Goal: Transaction & Acquisition: Purchase product/service

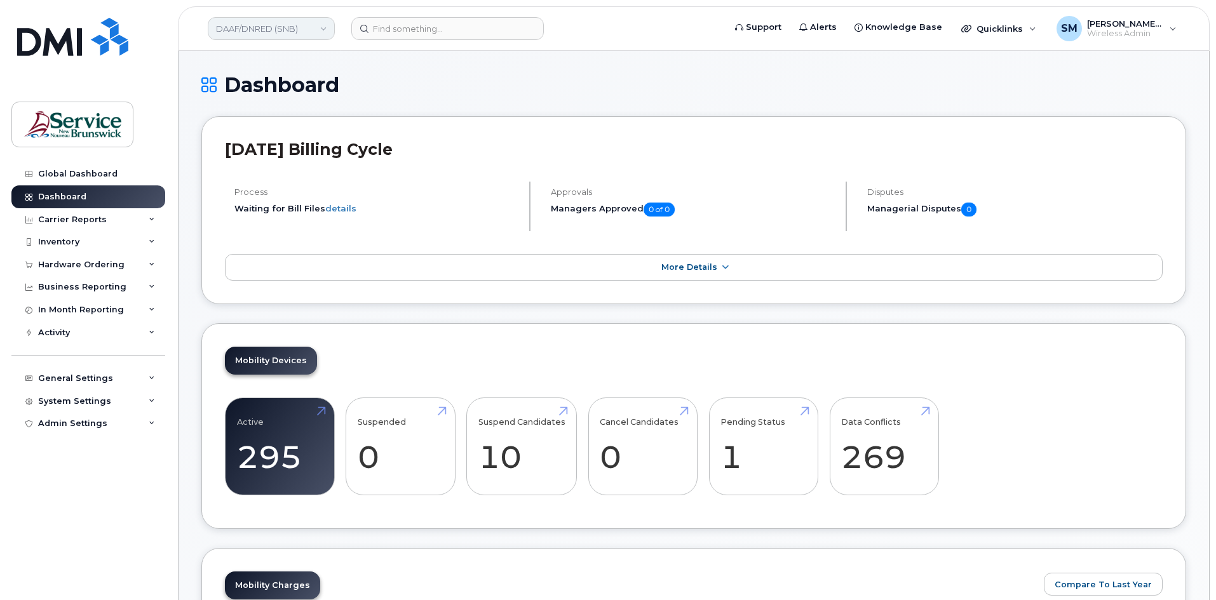
click at [288, 34] on link "DAAF/DNRED (SNB)" at bounding box center [271, 28] width 127 height 23
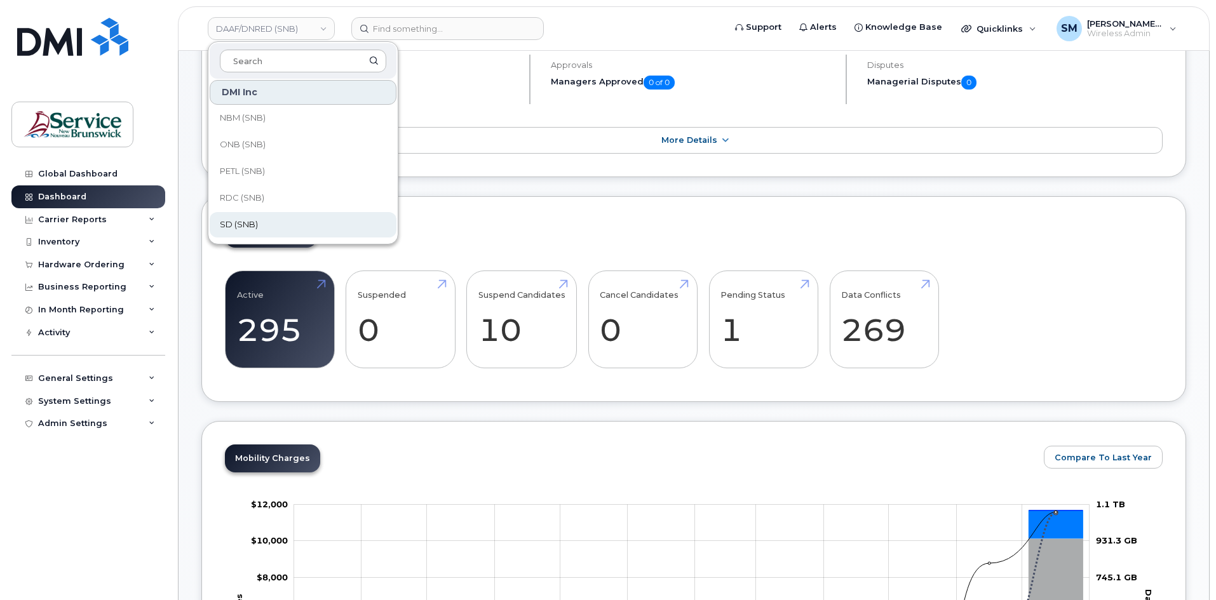
scroll to position [131, 0]
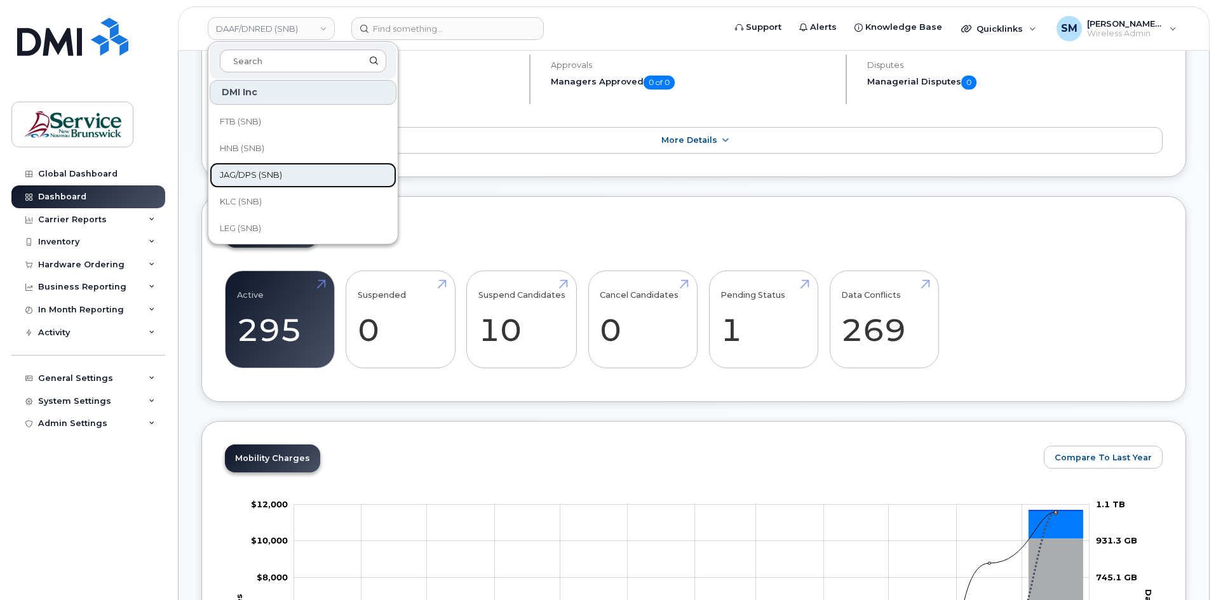
click at [281, 173] on span "JAG/DPS (SNB)" at bounding box center [251, 175] width 62 height 13
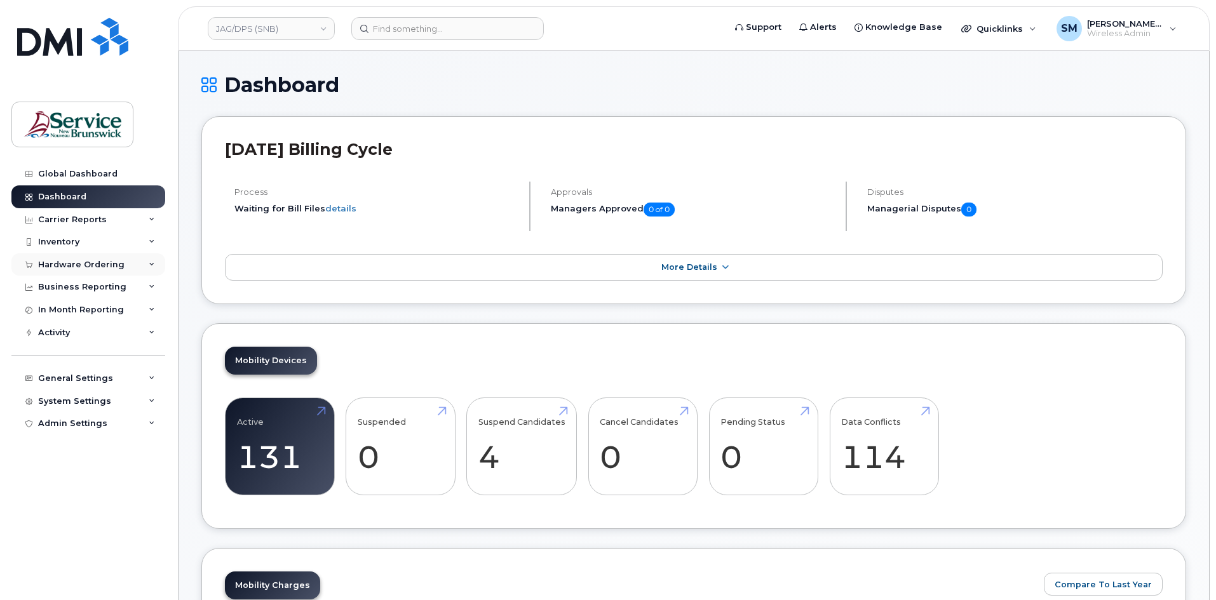
click at [79, 266] on div "Hardware Ordering" at bounding box center [81, 265] width 86 height 10
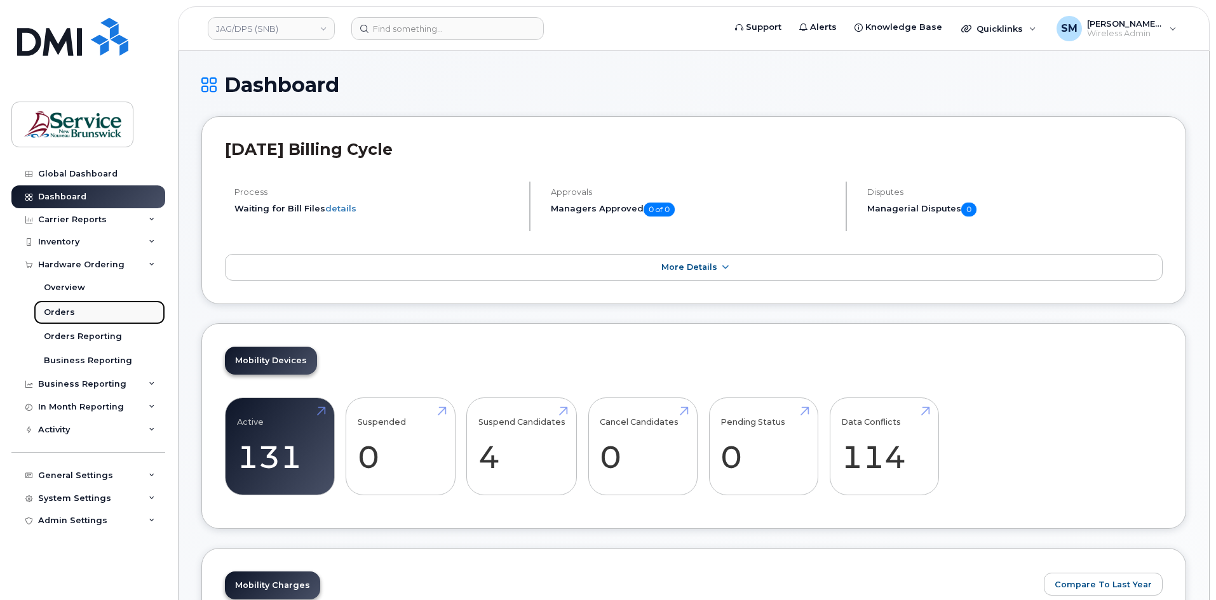
click at [98, 315] on link "Orders" at bounding box center [99, 312] width 131 height 24
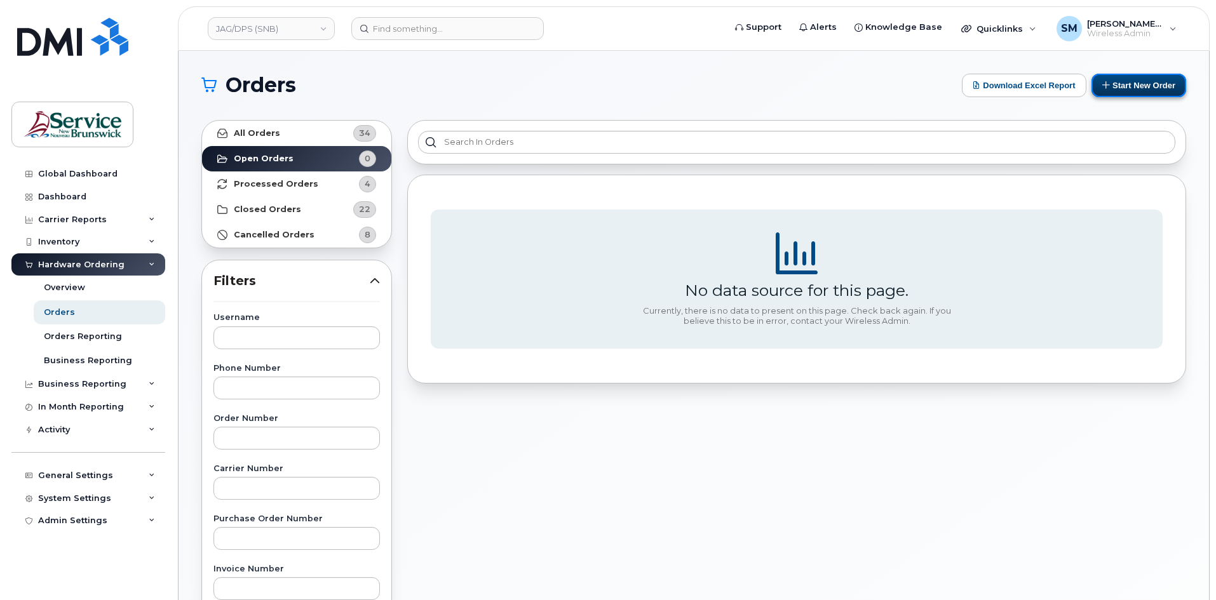
click at [1108, 83] on icon at bounding box center [1106, 85] width 8 height 8
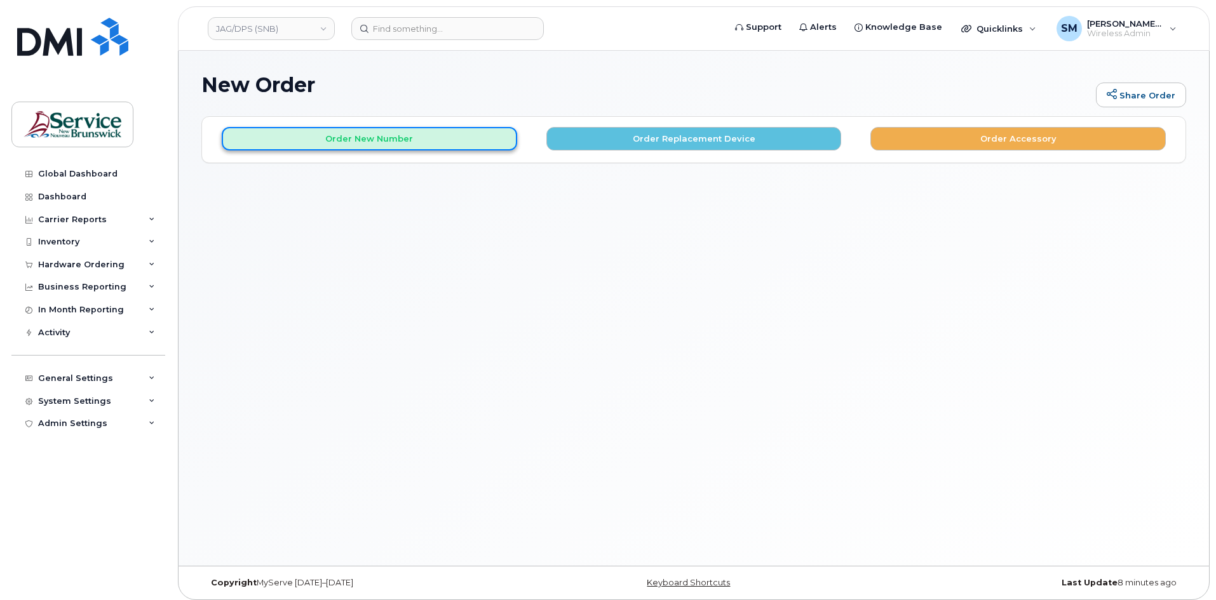
click at [443, 146] on button "Order New Number" at bounding box center [369, 139] width 295 height 24
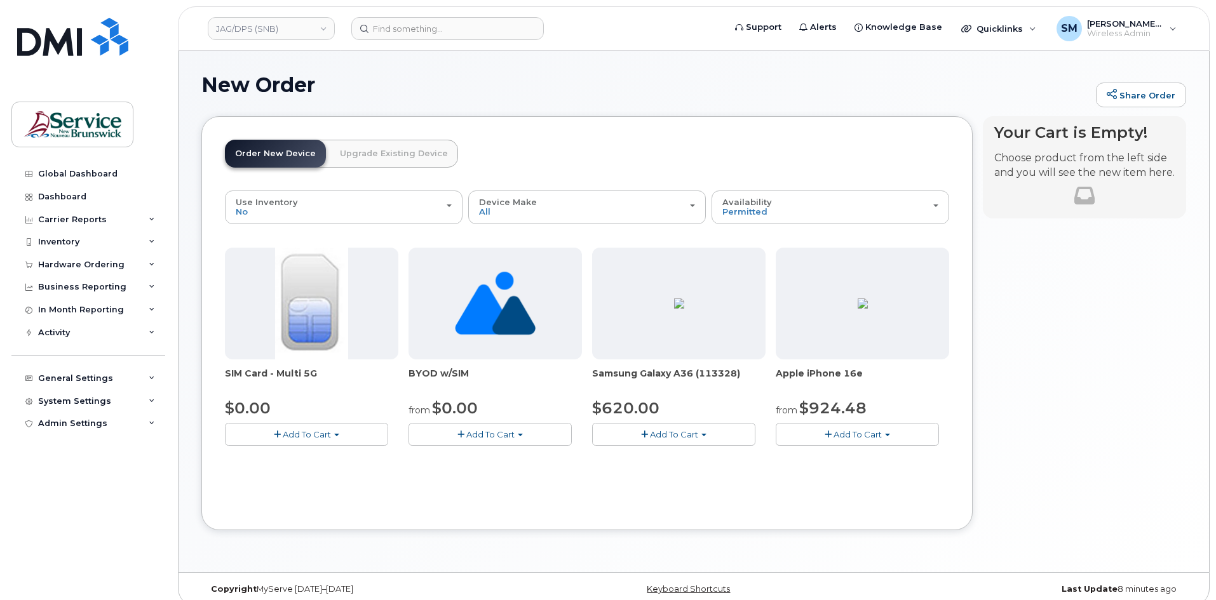
click at [668, 445] on button "Add To Cart" at bounding box center [673, 434] width 163 height 22
click at [640, 476] on link "$620.00 - 30-day activation (128GB model)" at bounding box center [698, 474] width 207 height 16
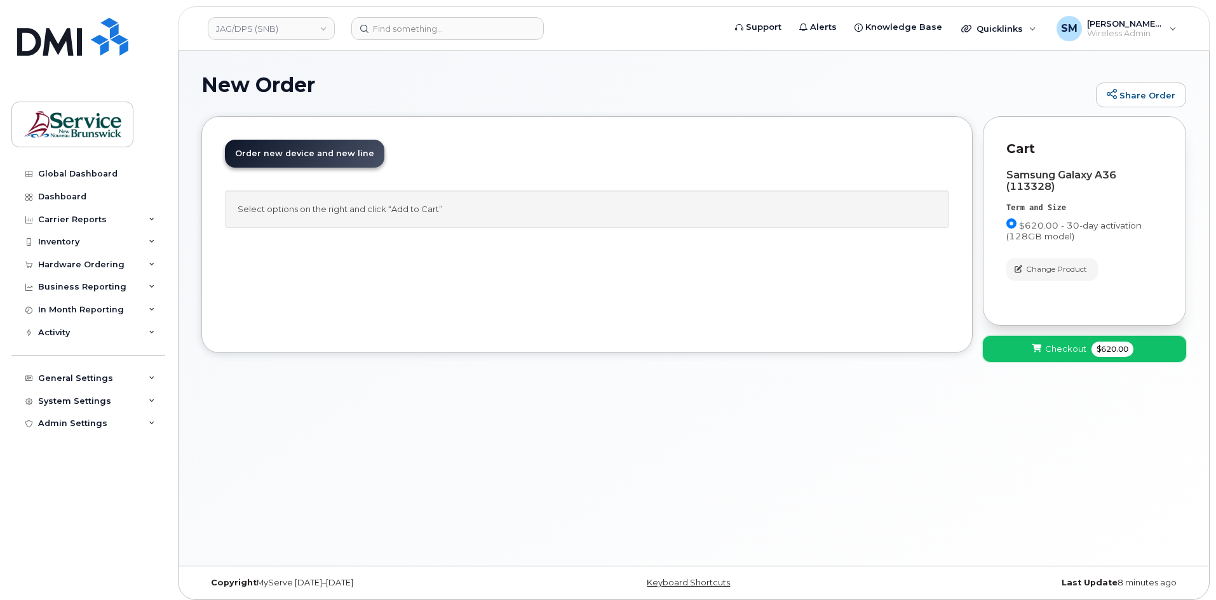
click at [1076, 348] on span "Checkout" at bounding box center [1065, 349] width 41 height 12
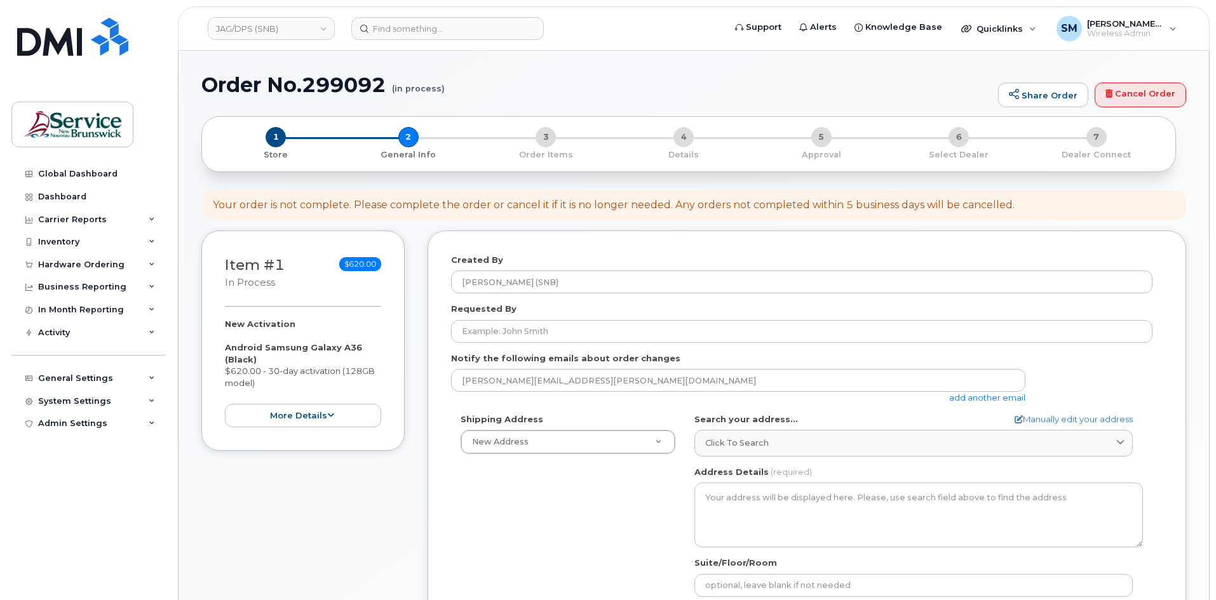
select select
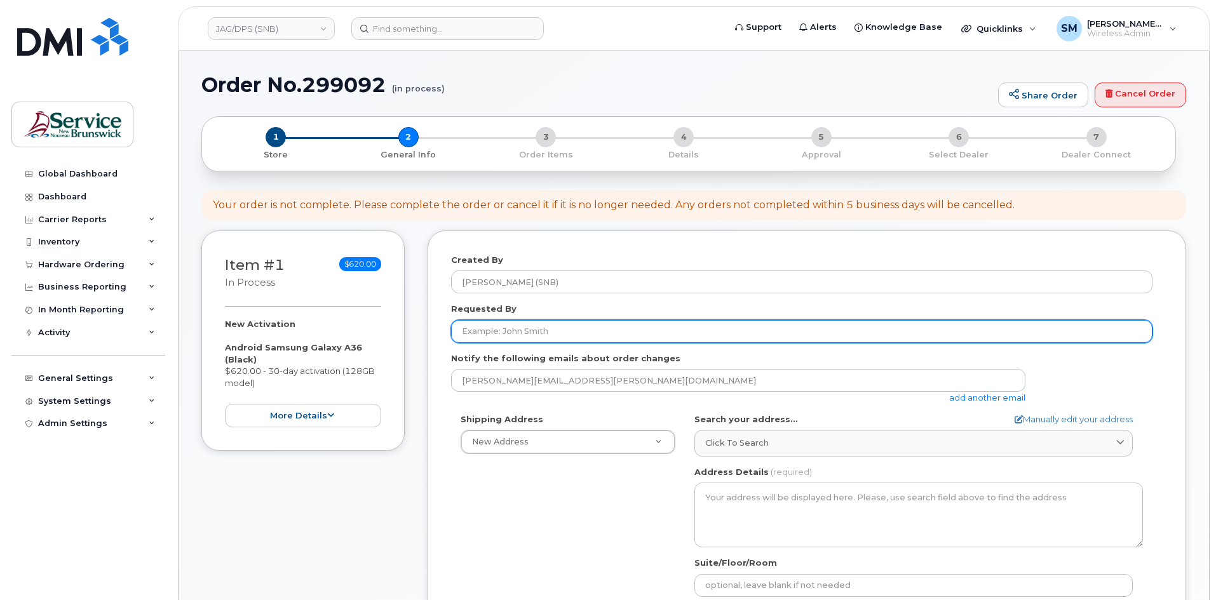
click at [647, 333] on input "Requested By" at bounding box center [801, 331] width 701 height 23
paste input "Brian Parker"
drag, startPoint x: 533, startPoint y: 335, endPoint x: 382, endPoint y: 336, distance: 151.2
click at [382, 339] on div "Item #1 in process $620.00 New Activation Android Samsung Galaxy A36 (Black) $6…" at bounding box center [693, 506] width 985 height 550
paste input "Mandy.Dasset@gnb.ca"
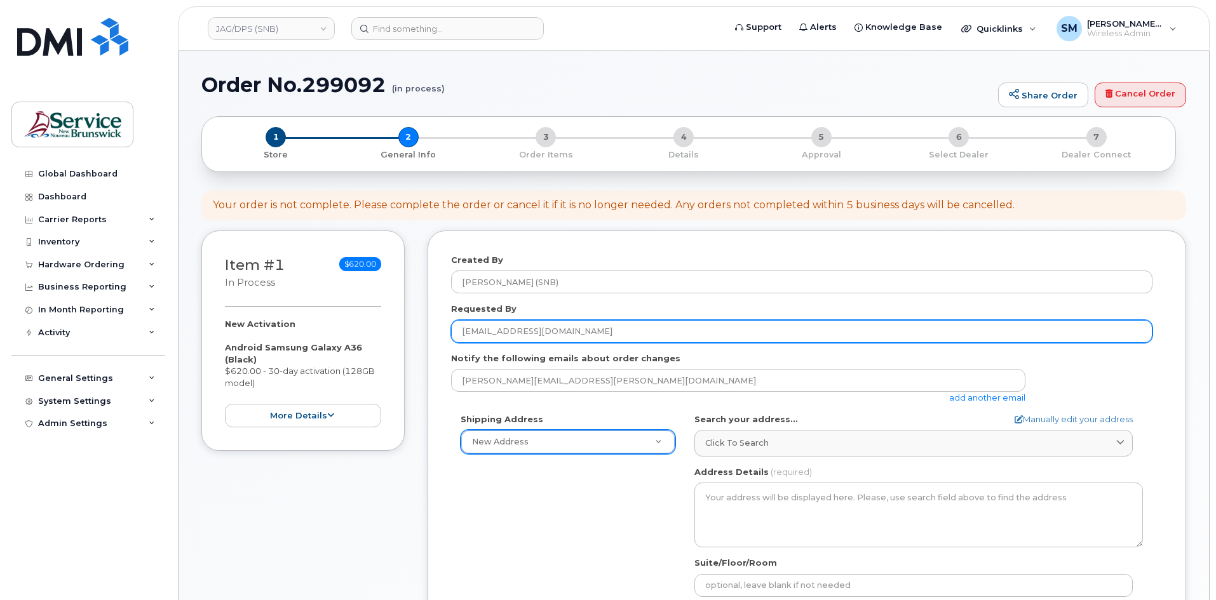
type input "Mandy.Dasset@gnb.ca"
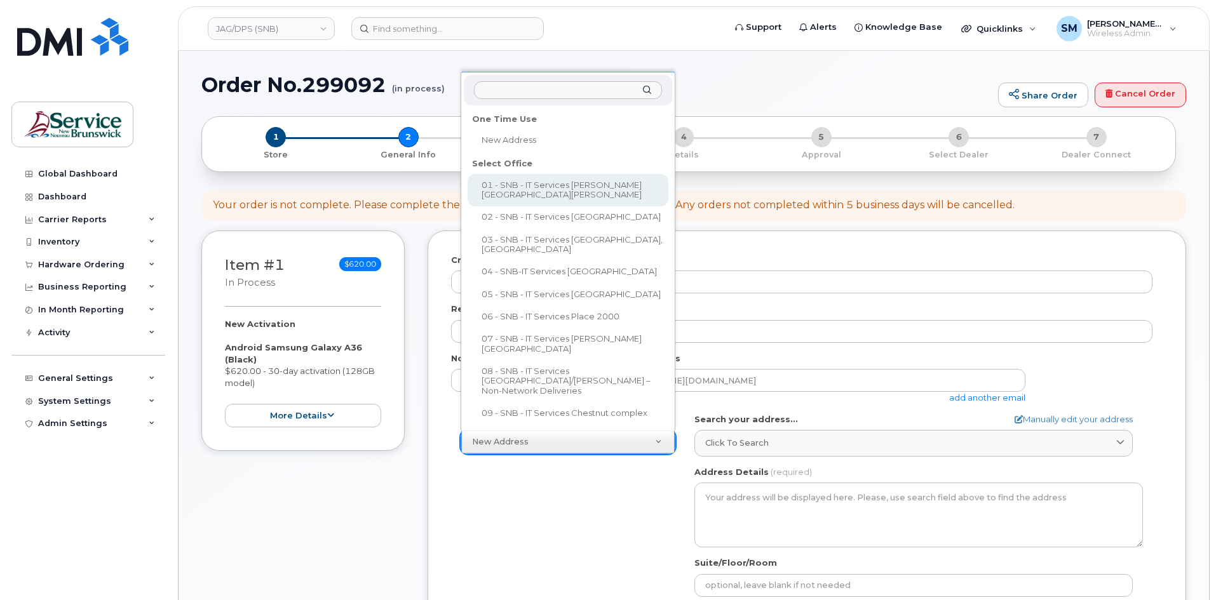
select select
type textarea "551 King St Fredericton New Brunswick E3B 3T9"
type input "Mukesh Yadav"
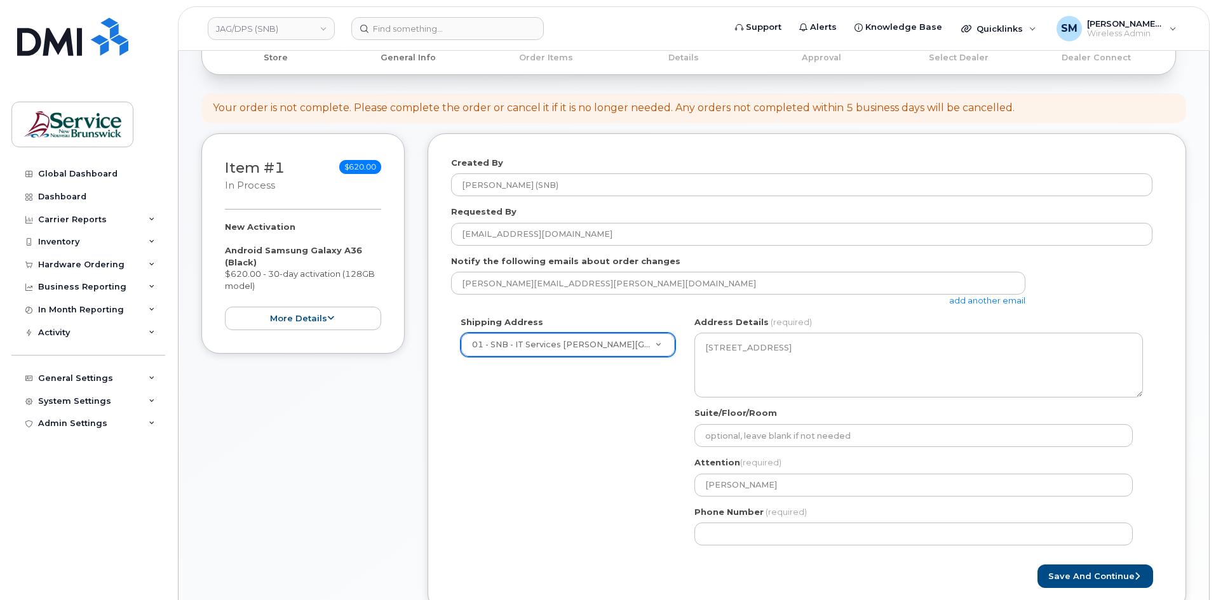
scroll to position [127, 0]
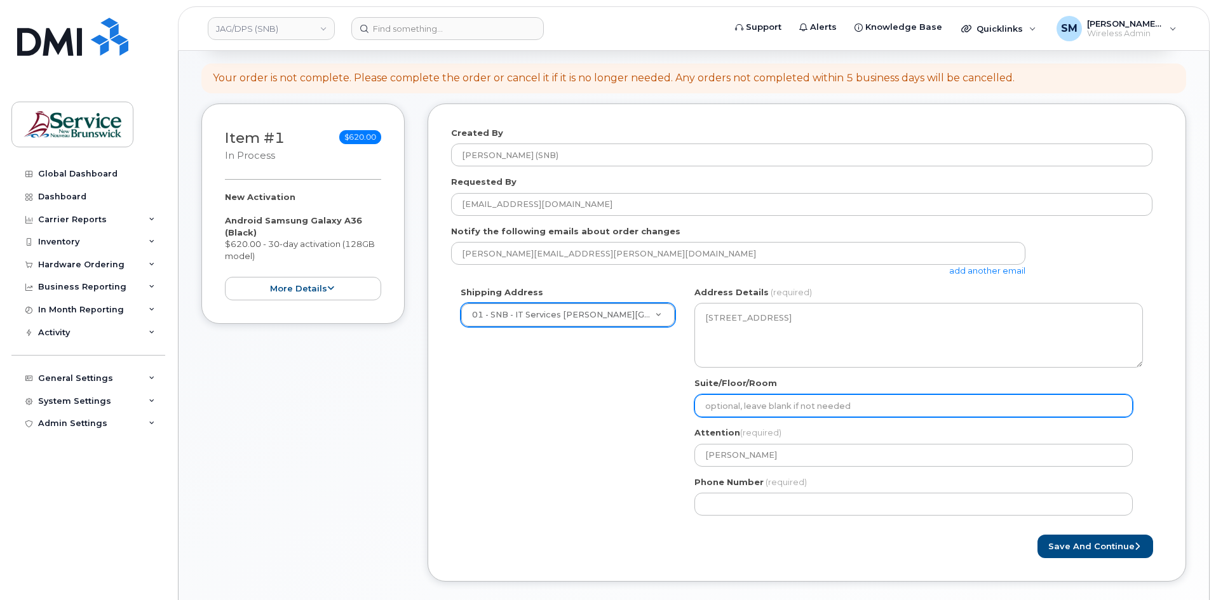
click at [723, 408] on input "Suite/Floor/Room" at bounding box center [913, 405] width 438 height 23
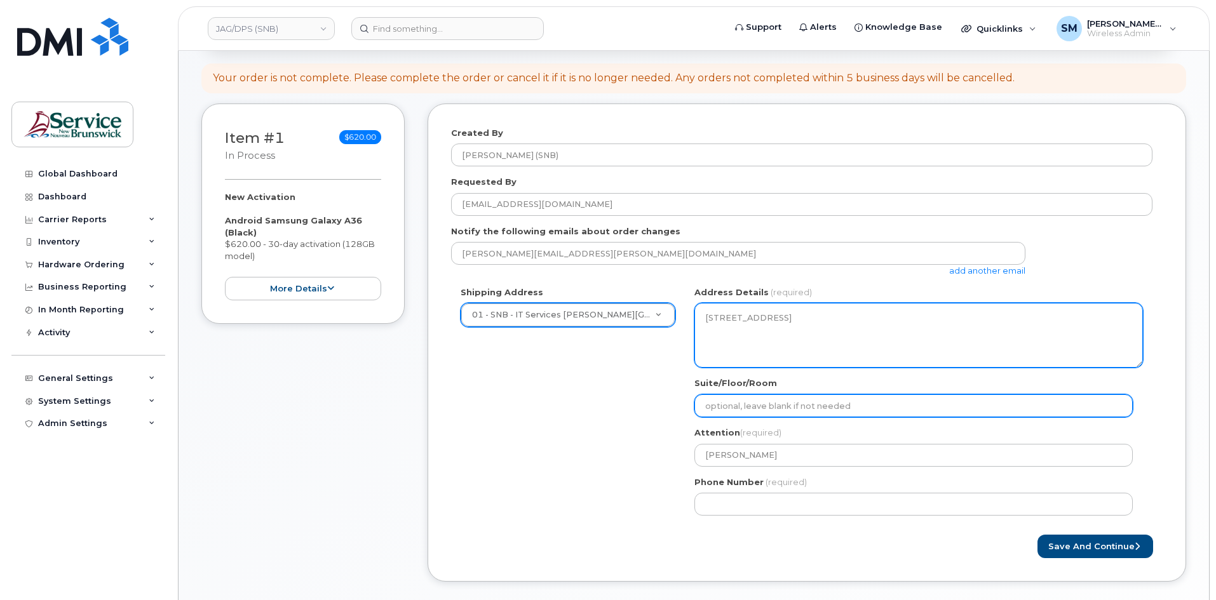
paste input "WO0000000480326"
select select
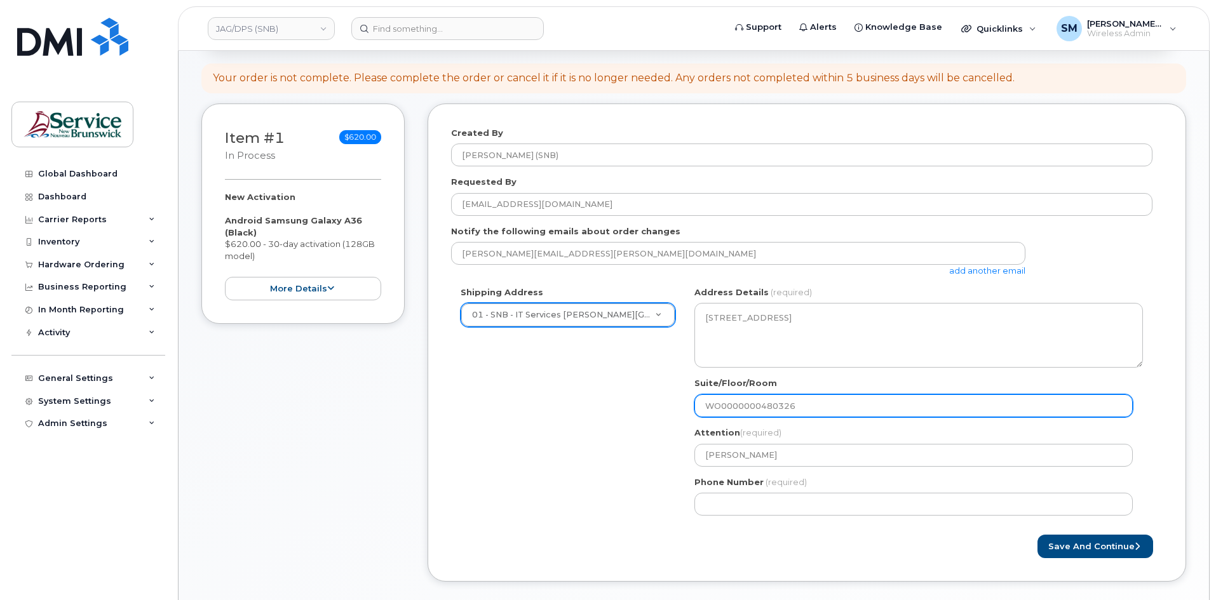
type input "WO0000000480326"
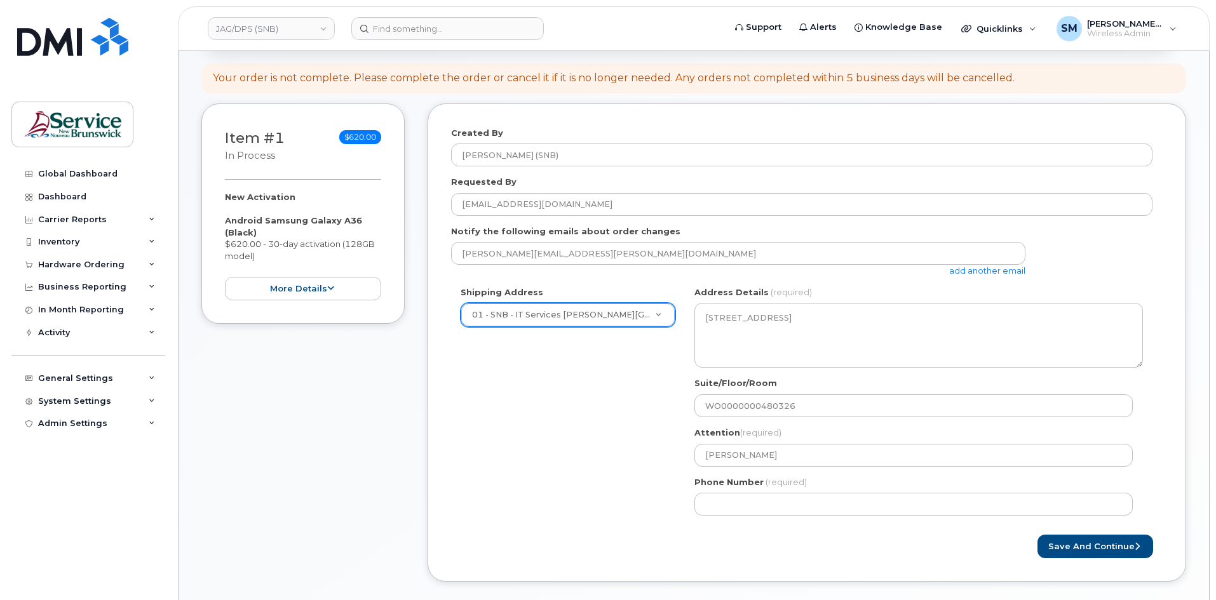
click at [547, 537] on div "Save and Continue" at bounding box center [806, 547] width 711 height 24
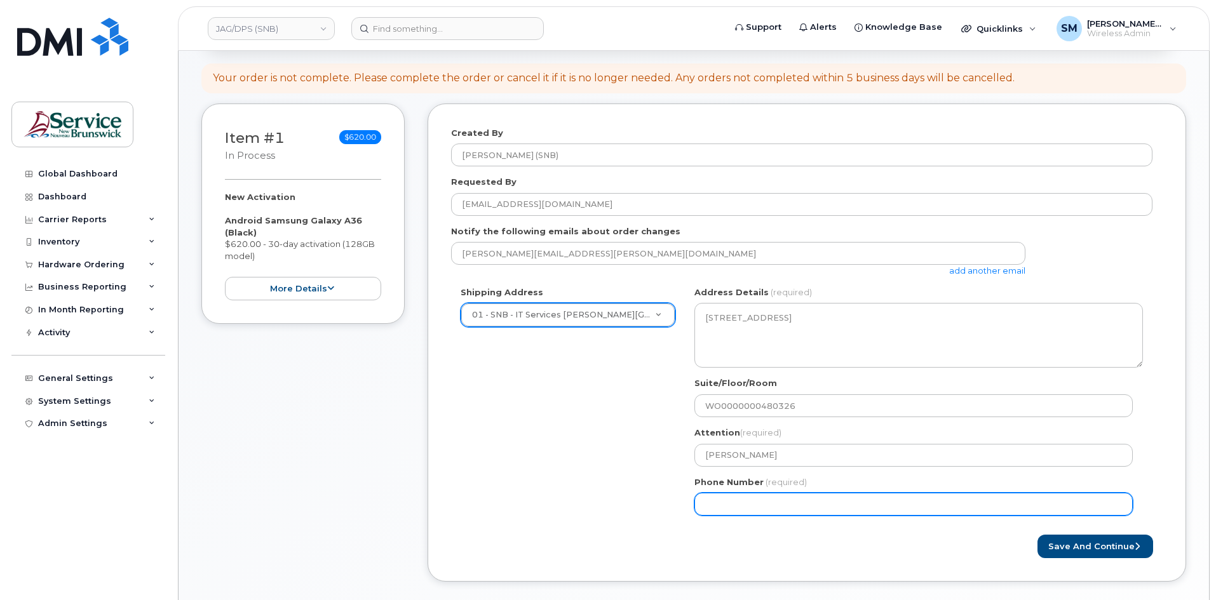
click at [819, 511] on input "Phone Number" at bounding box center [913, 504] width 438 height 23
select select
type input "506639633"
select select
type input "5066396338"
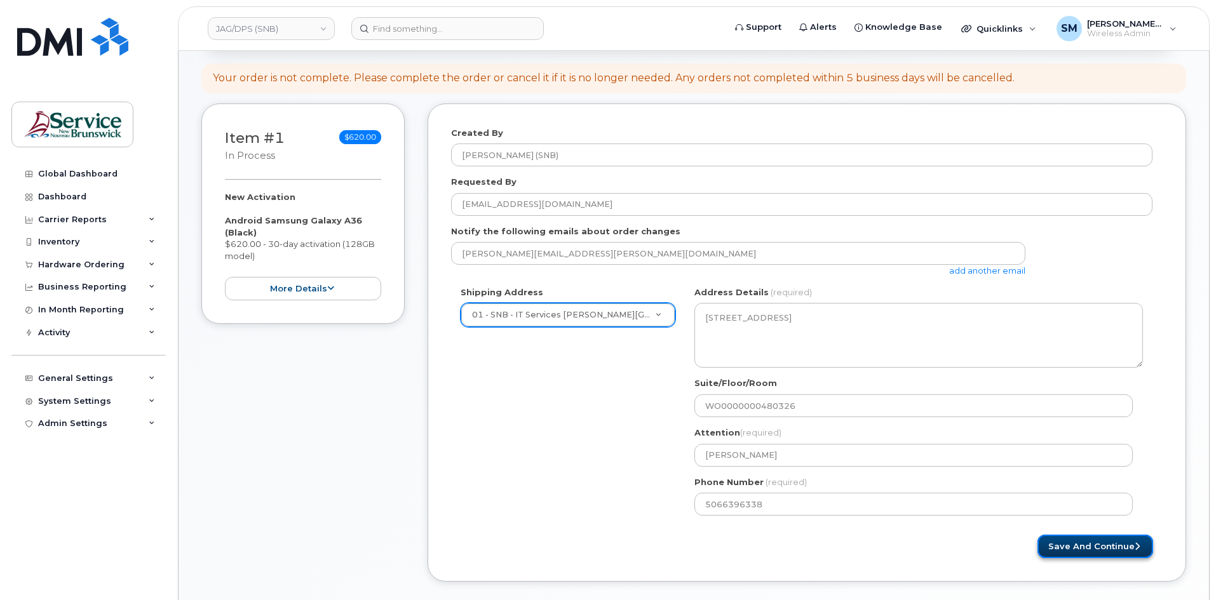
click at [1094, 544] on button "Save and Continue" at bounding box center [1095, 547] width 116 height 24
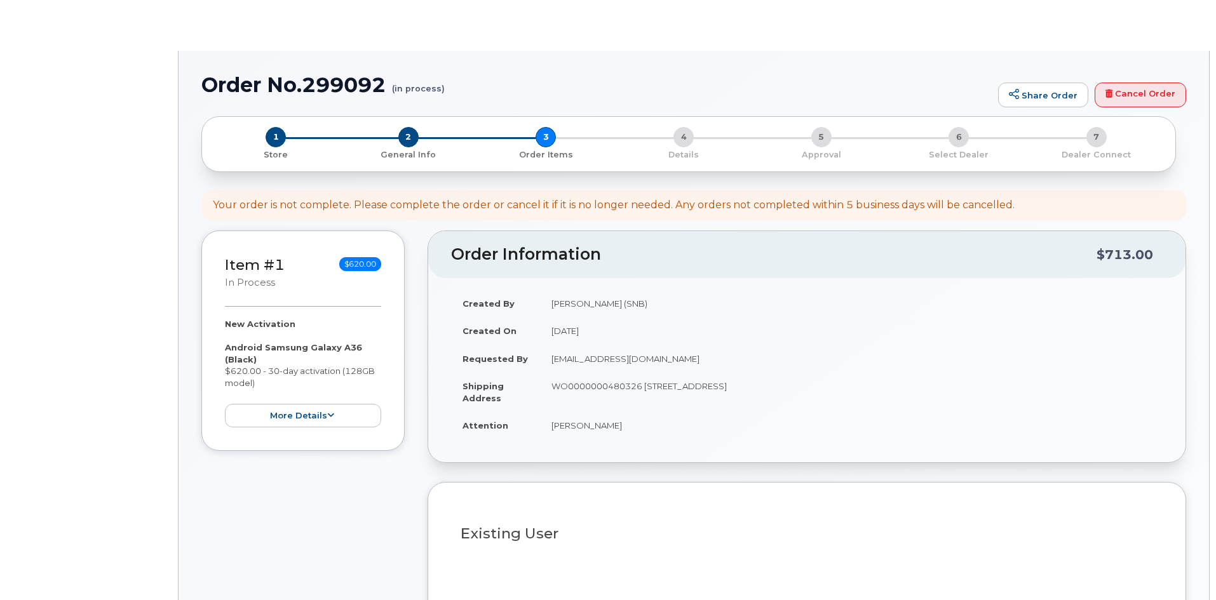
select select
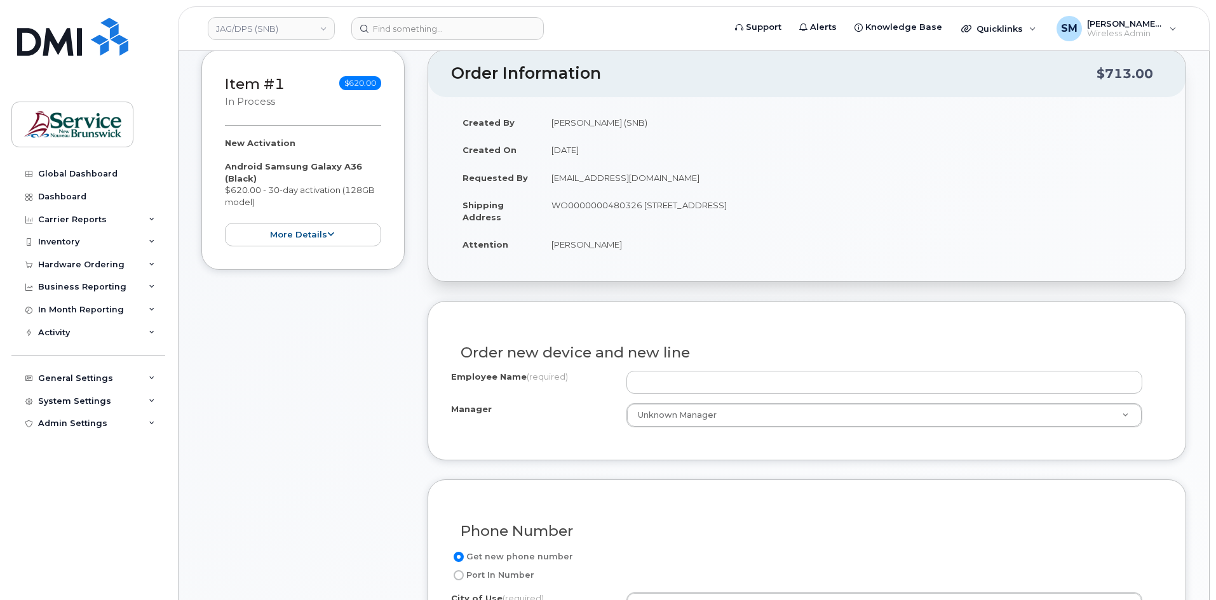
scroll to position [254, 0]
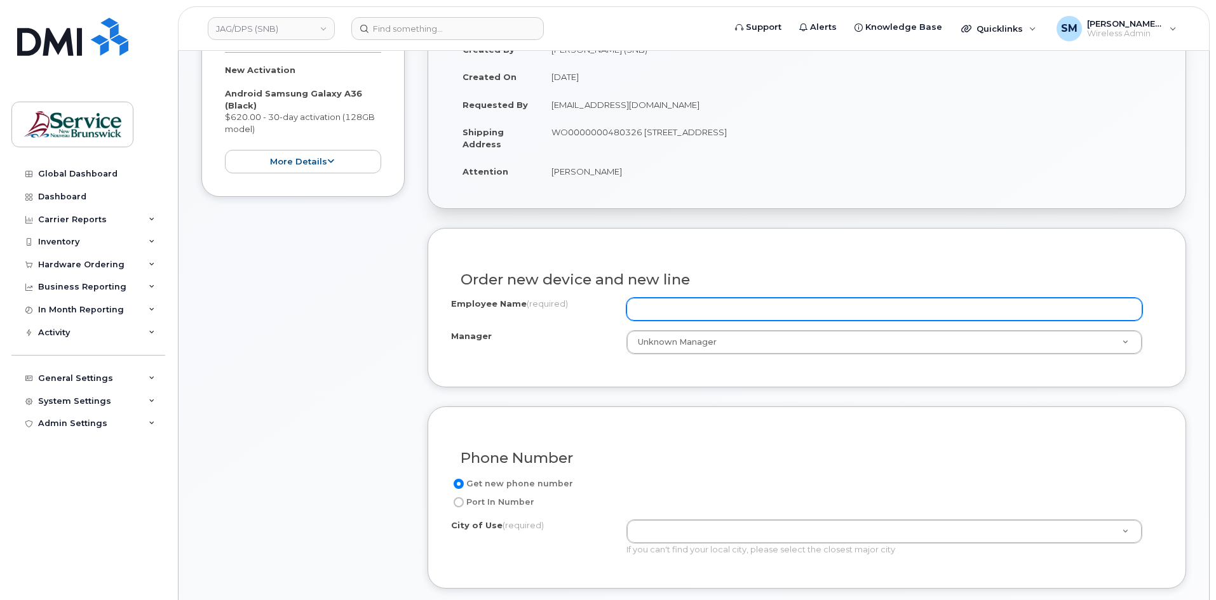
click at [699, 304] on input "Employee Name (required)" at bounding box center [884, 309] width 516 height 23
paste input "[PERSON_NAME]"
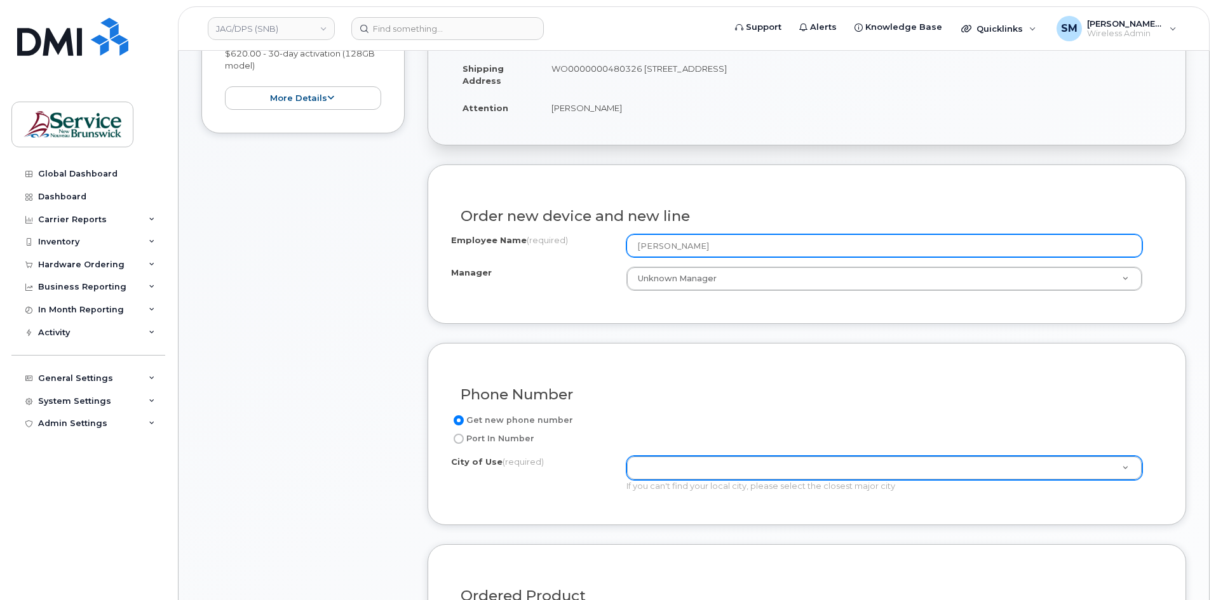
type input "[PERSON_NAME]"
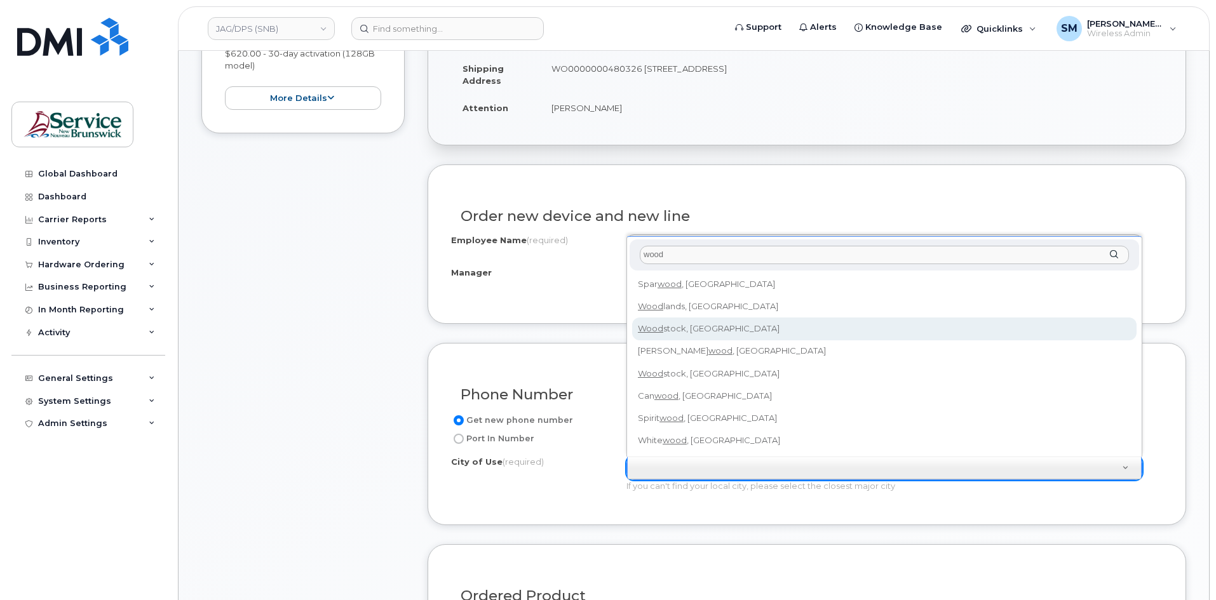
type input "wood"
type input "2260"
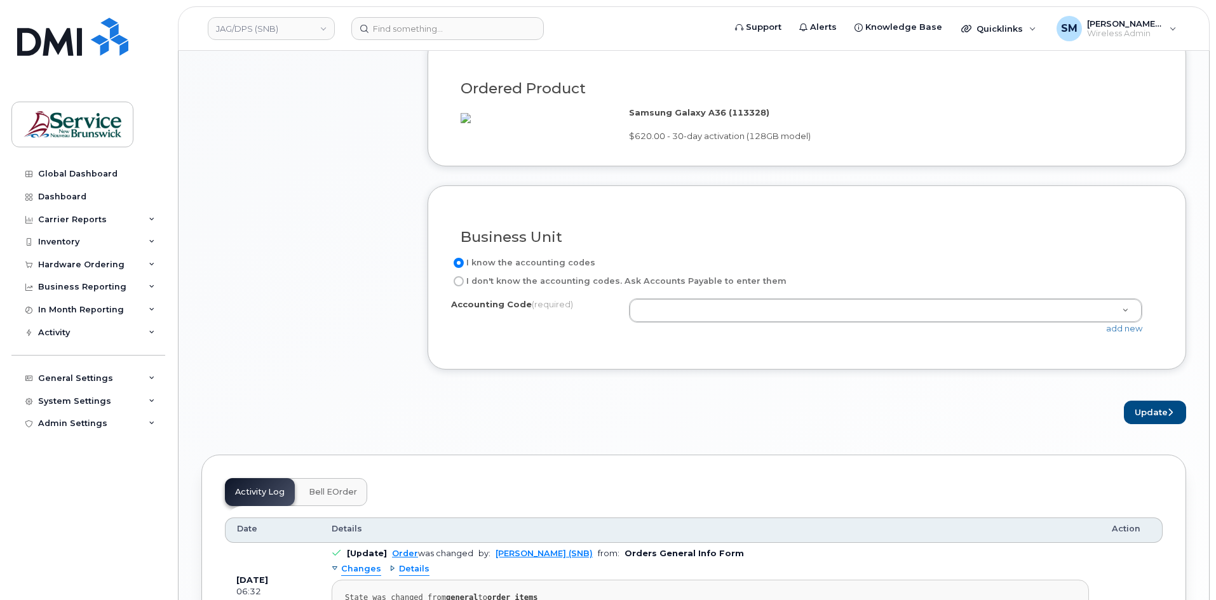
scroll to position [826, 0]
click at [1135, 333] on link "add new" at bounding box center [1124, 328] width 36 height 10
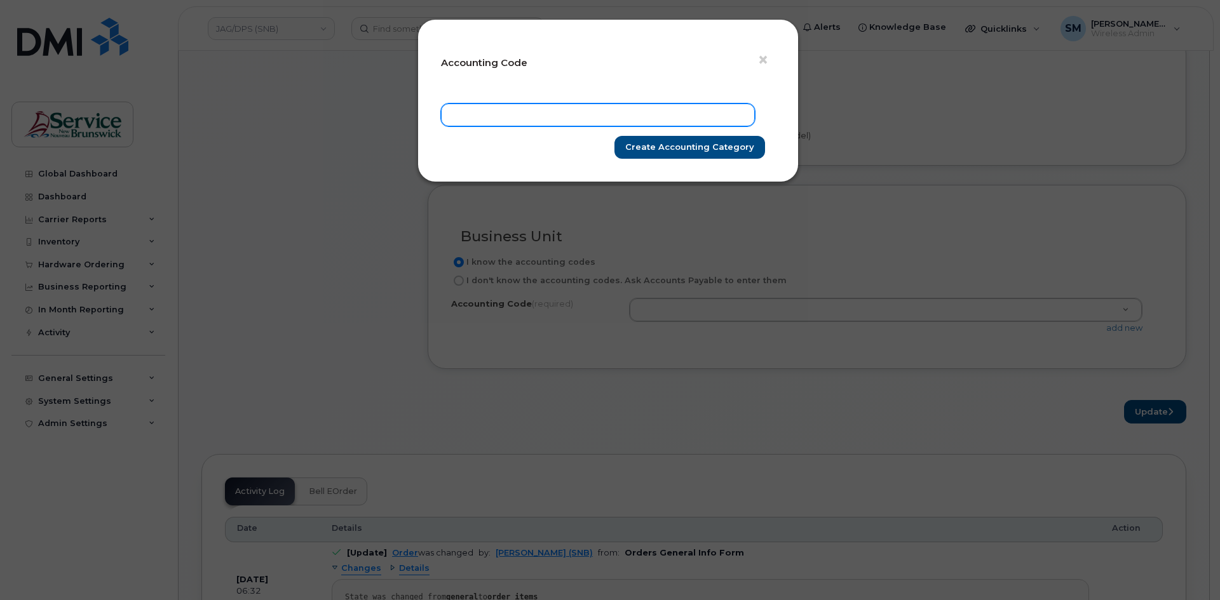
click at [647, 112] on input "text" at bounding box center [598, 115] width 314 height 23
paste input "78.7883.7802.4866.AS04.0000.A83205"
type input "78.7883.7802.4866.AS04.0000.A83205"
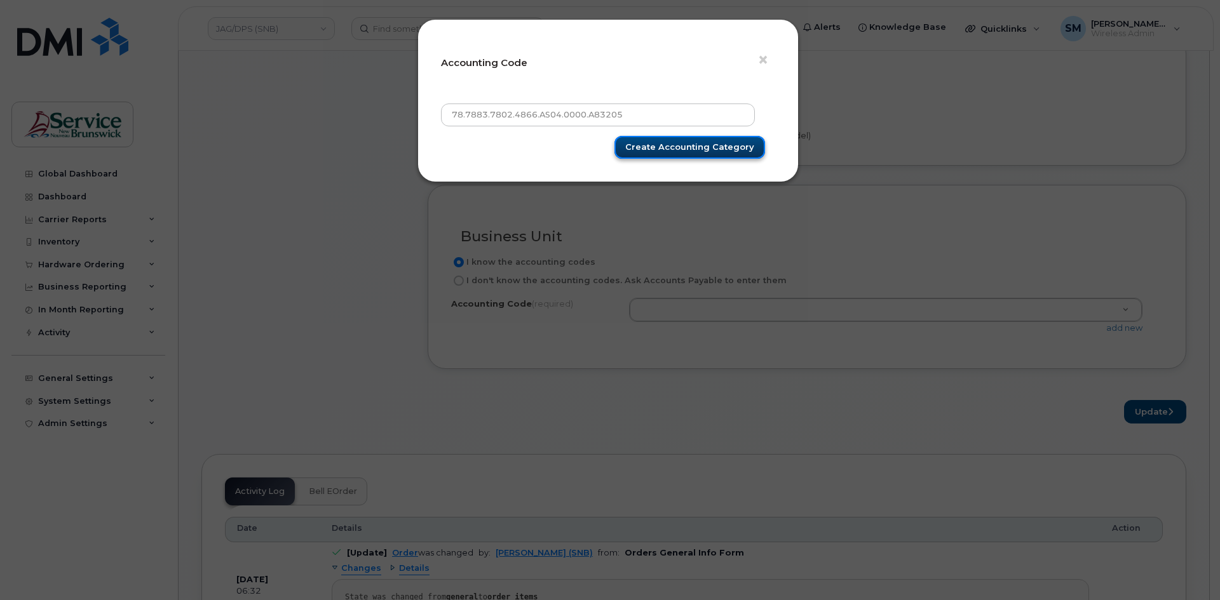
click at [687, 149] on input "Create Accounting category" at bounding box center [689, 148] width 151 height 24
type input "Create Accounting category"
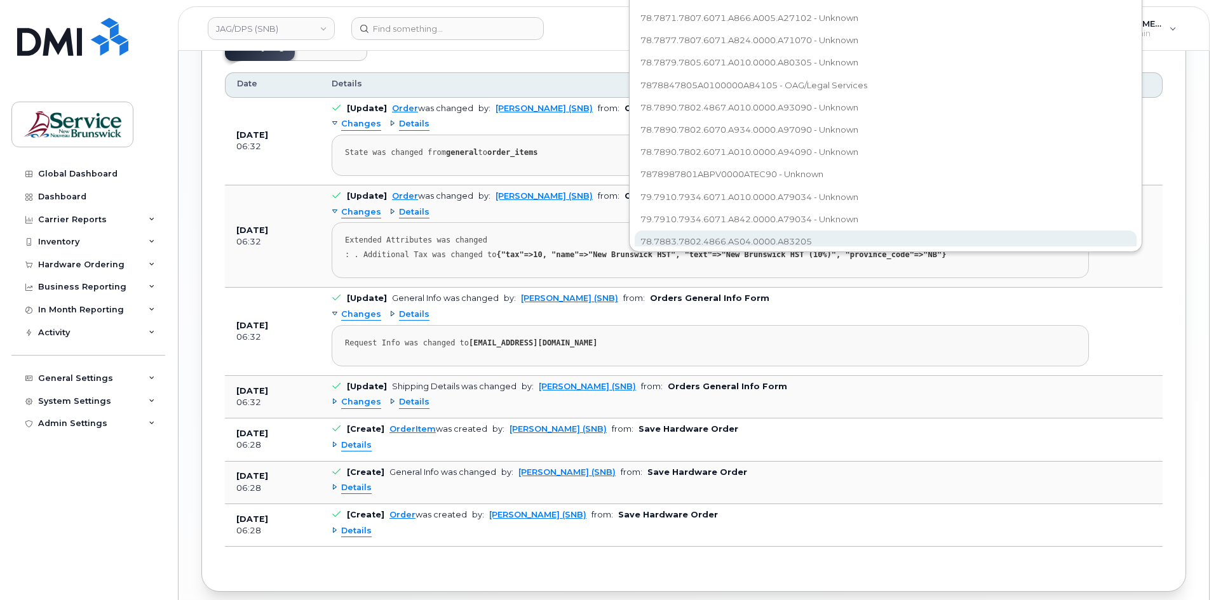
scroll to position [881, 0]
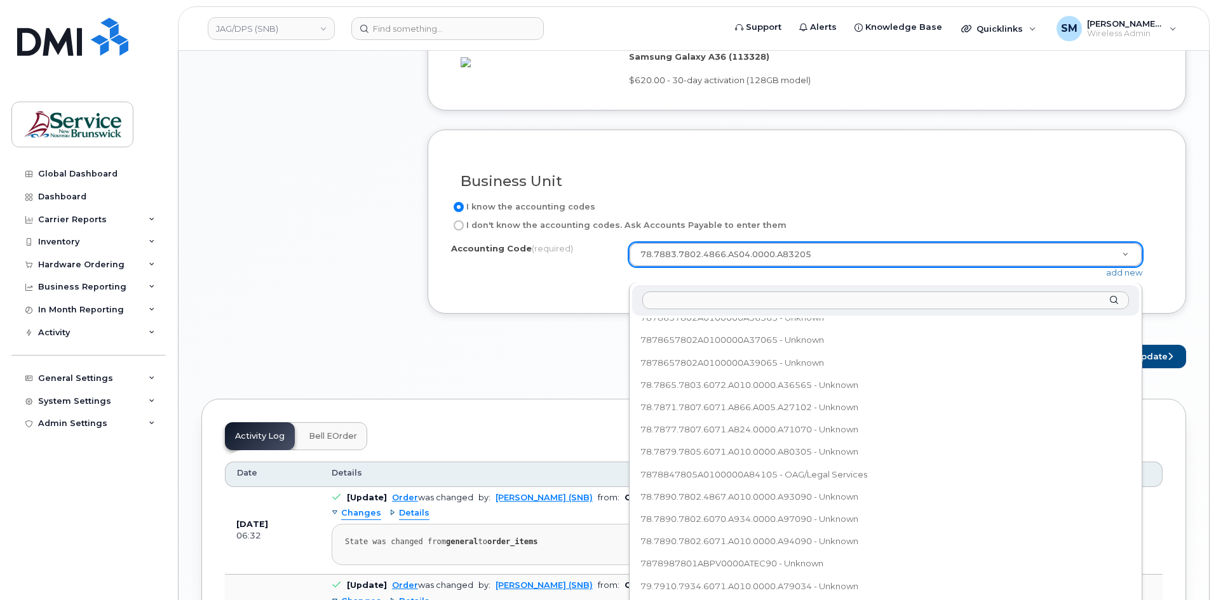
click at [765, 241] on body "JAG/DPS (SNB) Support Alerts Knowledge Base Quicklinks Suspend / Cancel Device …" at bounding box center [608, 82] width 1216 height 1926
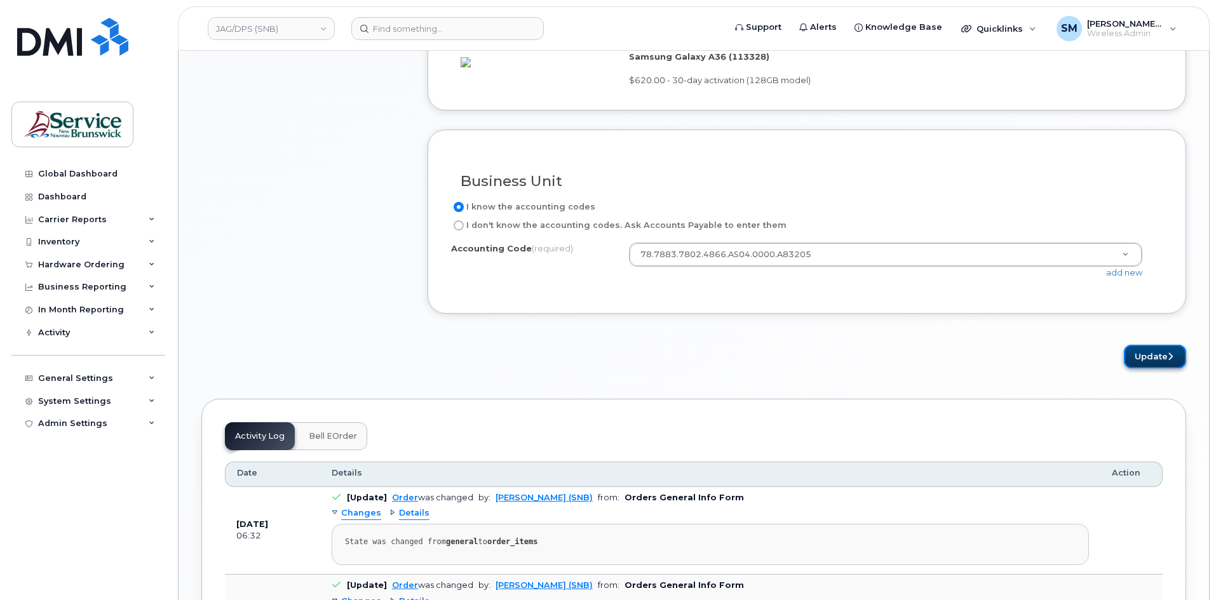
click at [1149, 368] on button "Update" at bounding box center [1155, 357] width 62 height 24
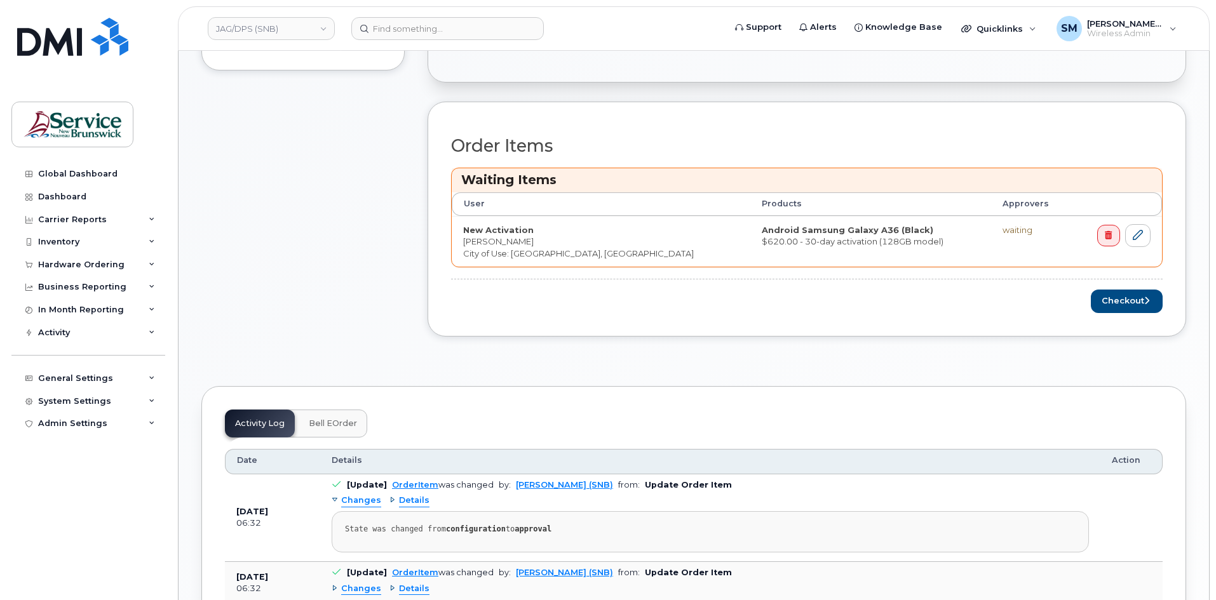
scroll to position [445, 0]
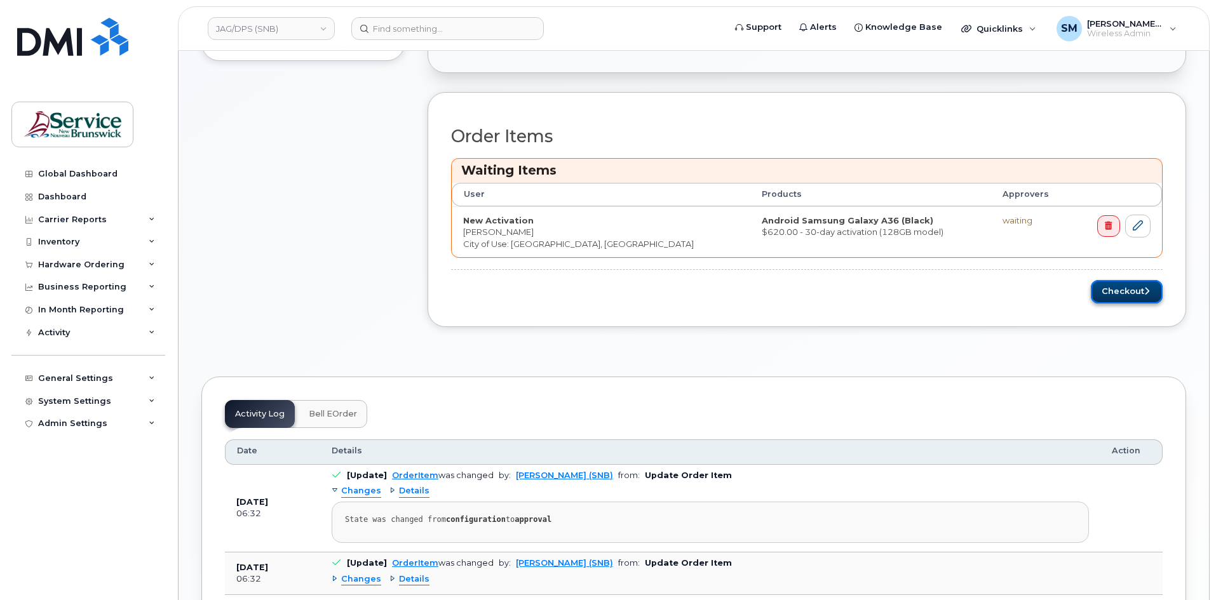
click at [1139, 300] on button "Checkout" at bounding box center [1127, 292] width 72 height 24
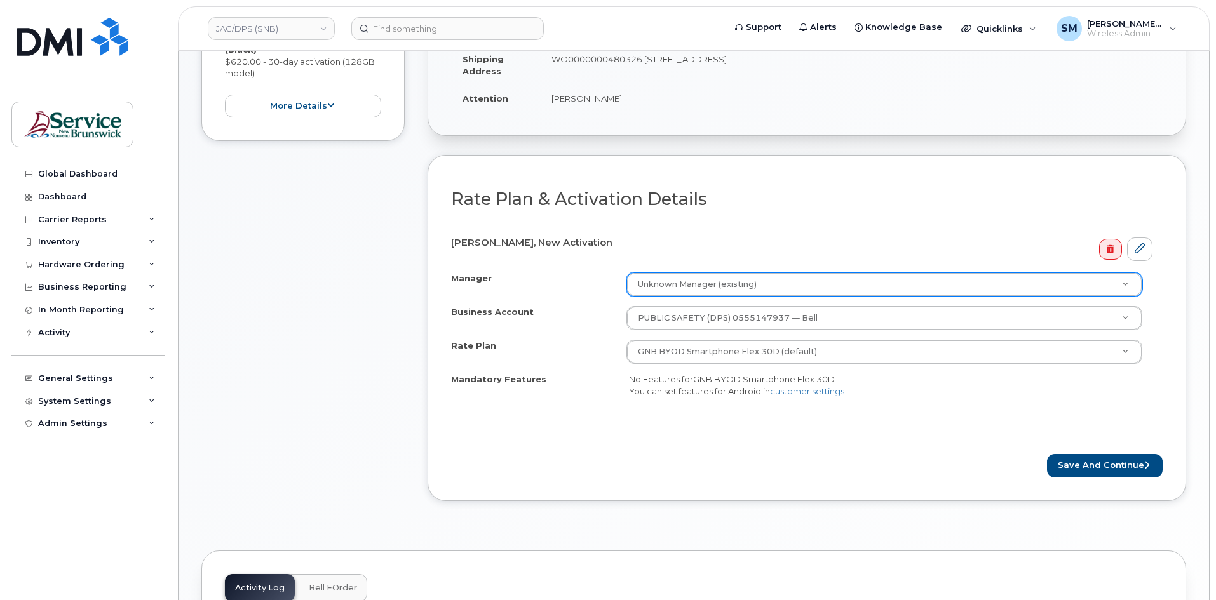
scroll to position [318, 0]
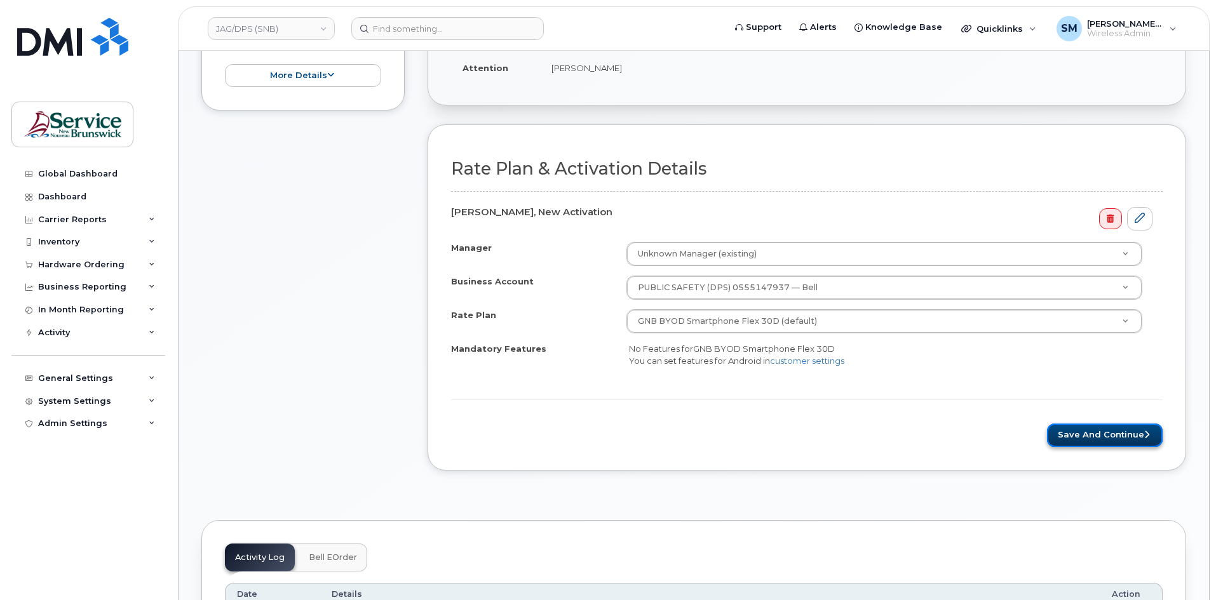
click at [1077, 436] on button "Save and Continue" at bounding box center [1105, 436] width 116 height 24
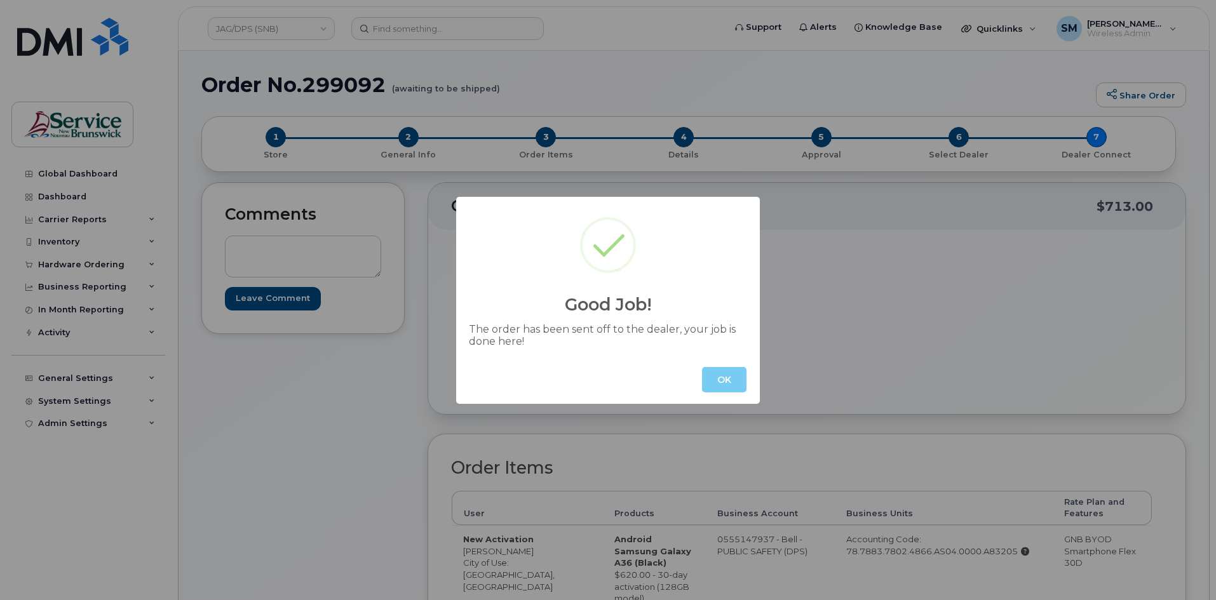
click at [726, 379] on button "OK" at bounding box center [724, 379] width 44 height 25
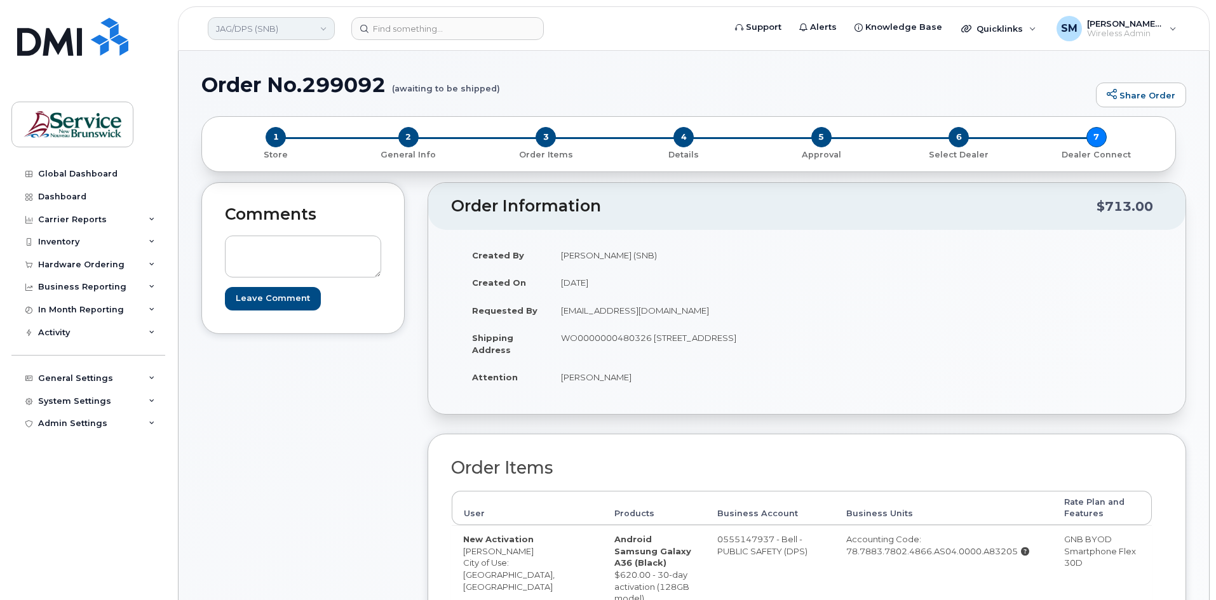
click at [300, 31] on link "JAG/DPS (SNB)" at bounding box center [271, 28] width 127 height 23
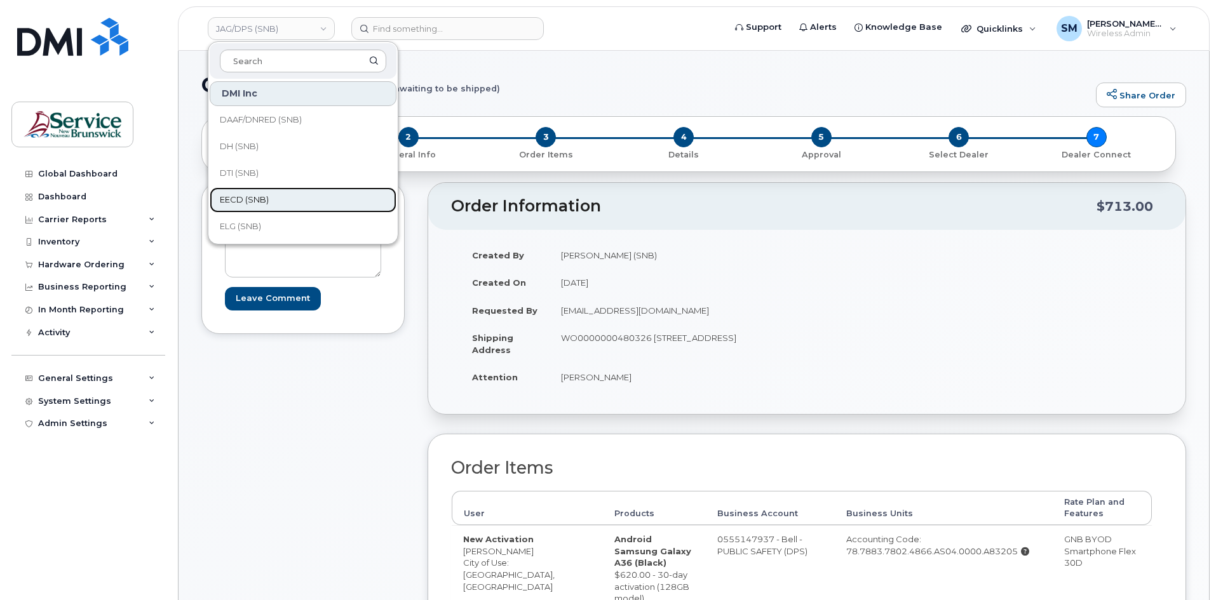
click at [253, 202] on span "EECD (SNB)" at bounding box center [244, 200] width 49 height 13
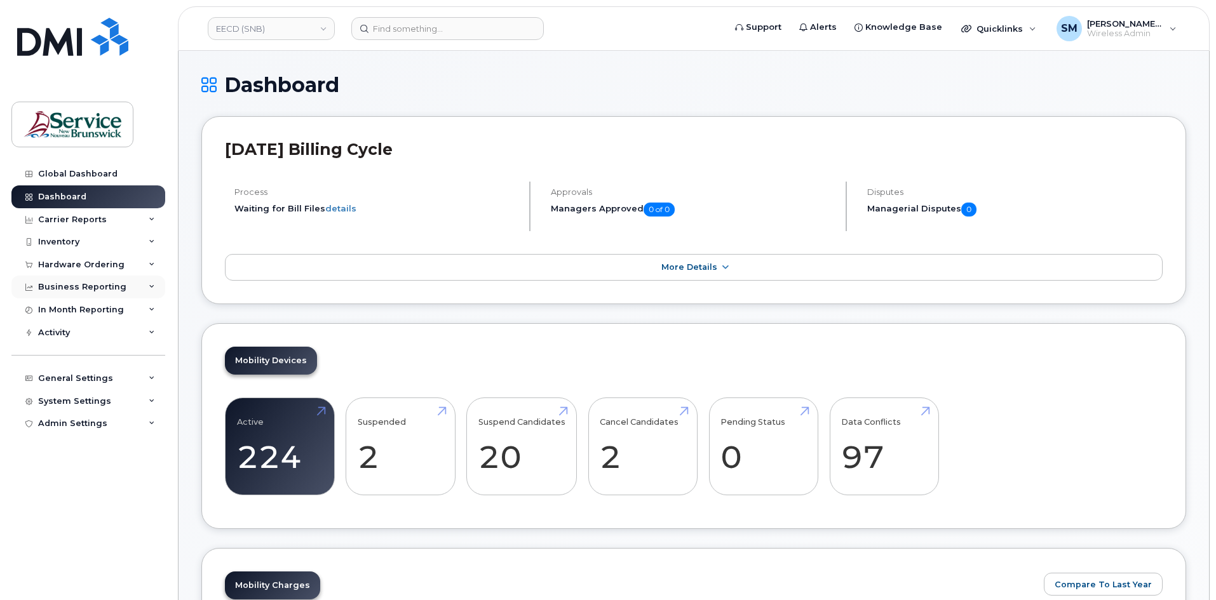
click at [98, 288] on div "Business Reporting" at bounding box center [82, 287] width 88 height 10
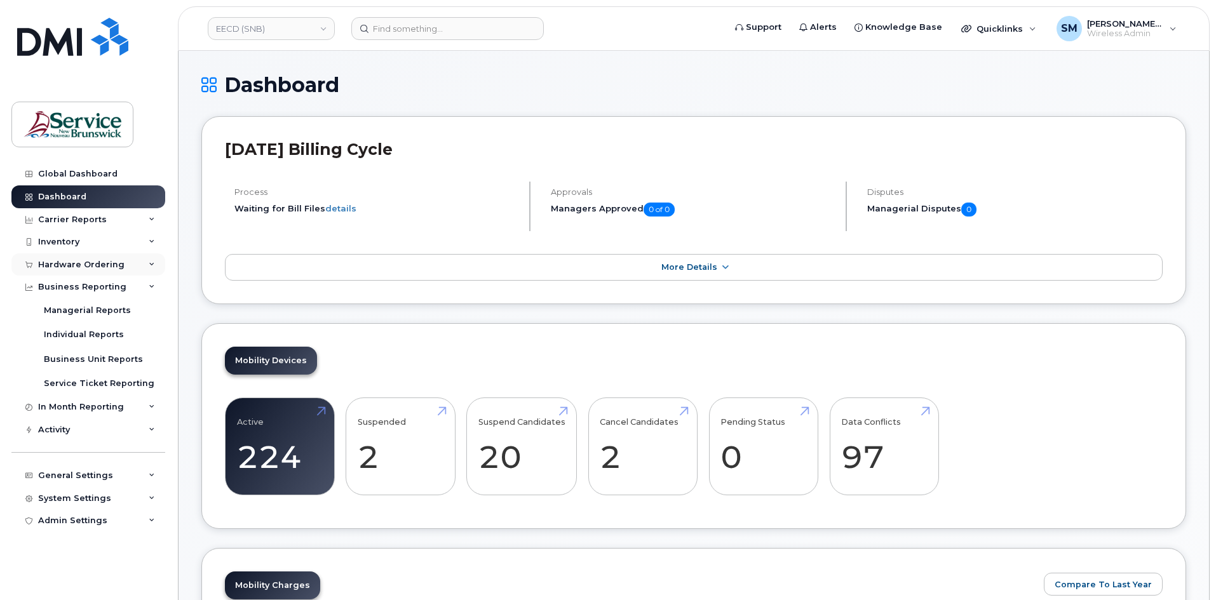
click at [104, 265] on div "Hardware Ordering" at bounding box center [81, 265] width 86 height 10
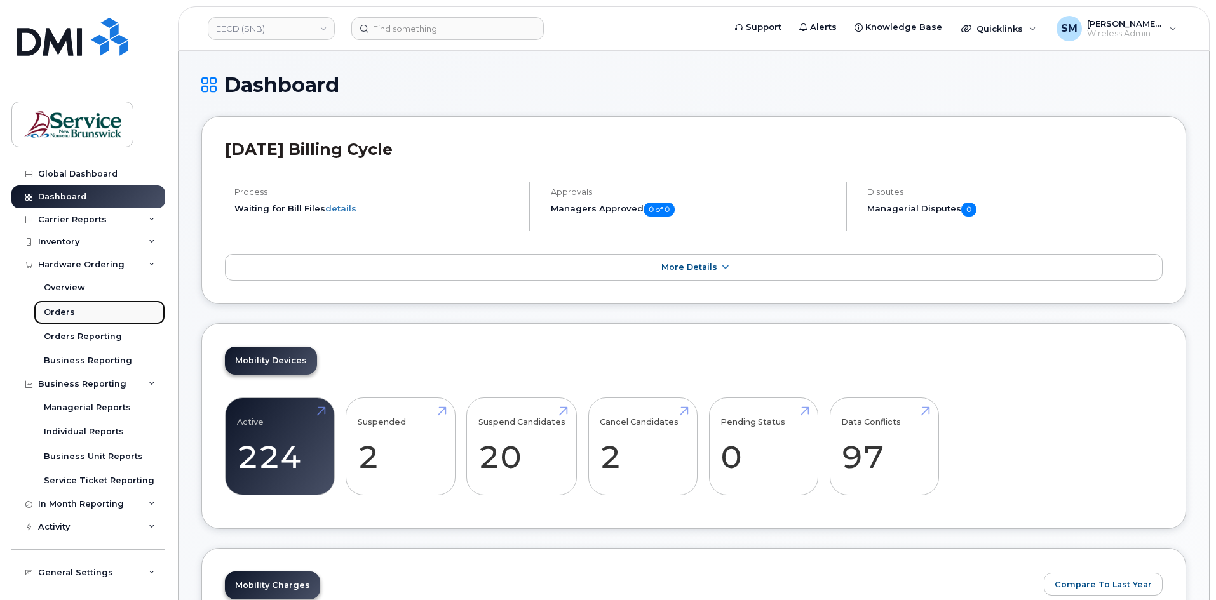
click at [79, 316] on link "Orders" at bounding box center [99, 312] width 131 height 24
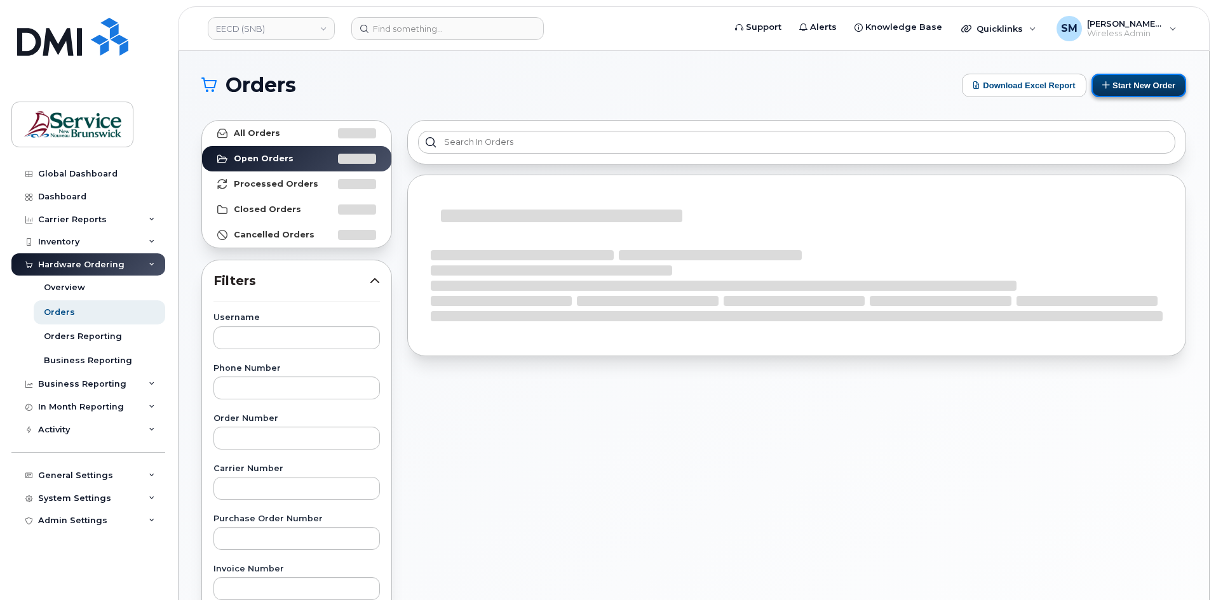
click at [1106, 83] on icon at bounding box center [1106, 85] width 8 height 8
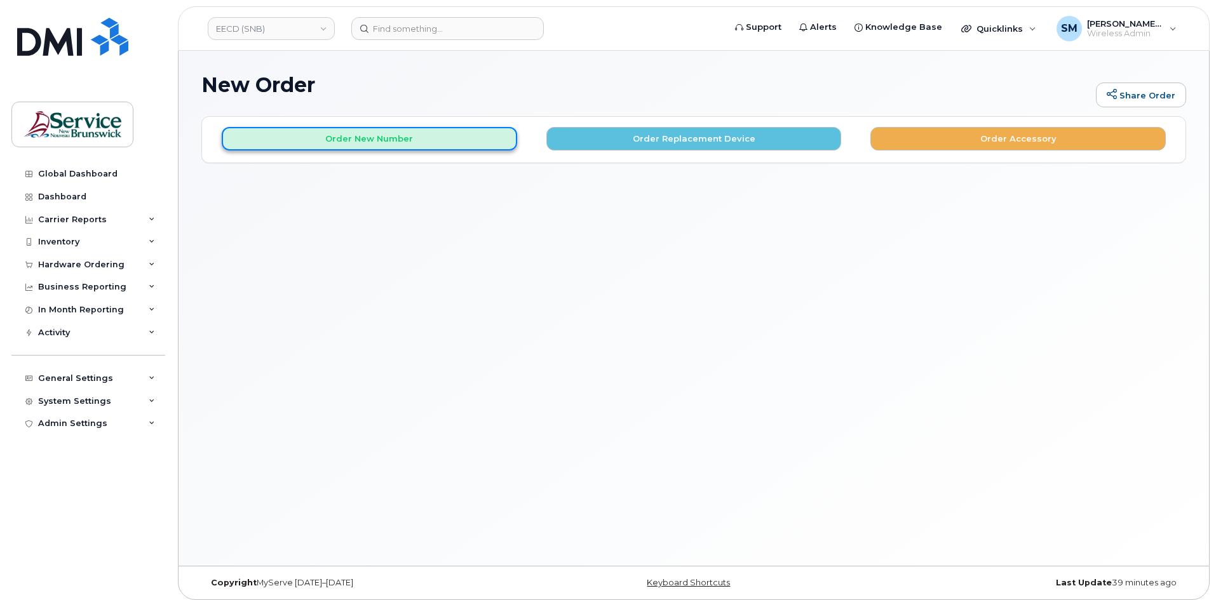
click at [437, 143] on button "Order New Number" at bounding box center [369, 139] width 295 height 24
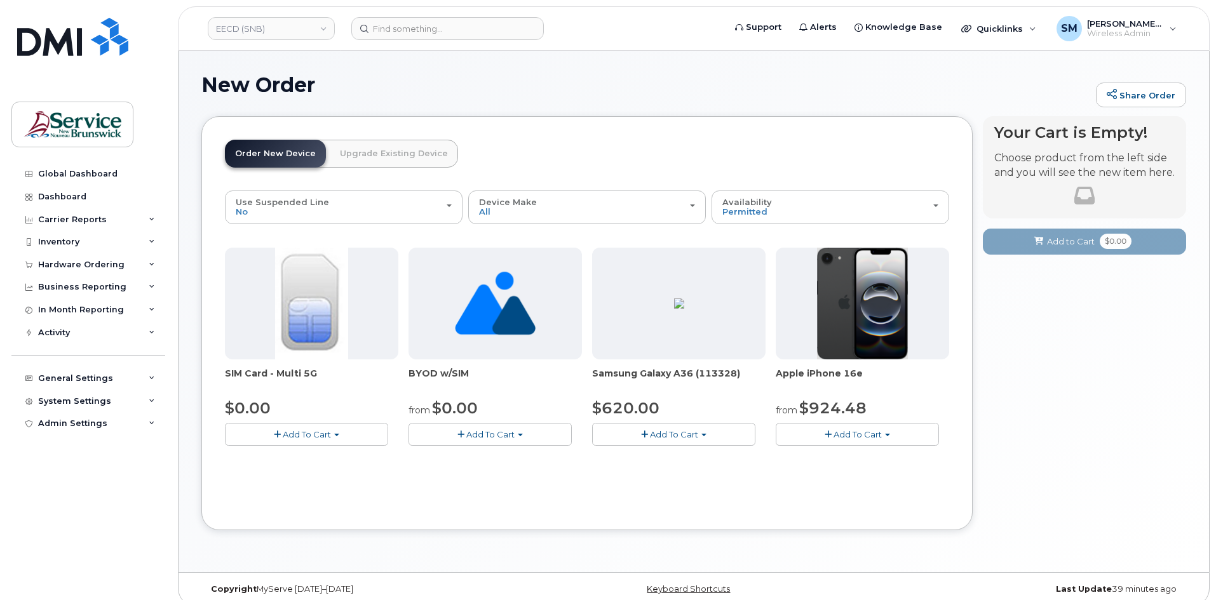
click at [692, 439] on span "Add To Cart" at bounding box center [674, 434] width 48 height 10
click at [662, 467] on link "$620.00 - 30-day activation (128GB model)" at bounding box center [698, 474] width 207 height 16
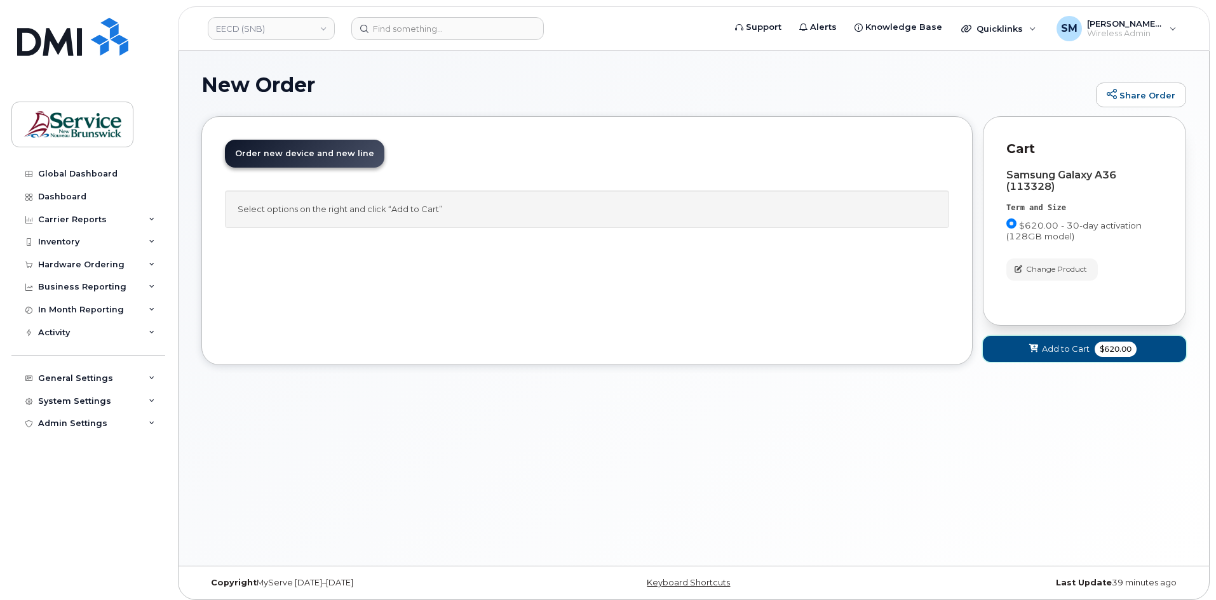
click at [1019, 359] on button "Add to Cart $620.00" at bounding box center [1084, 349] width 203 height 26
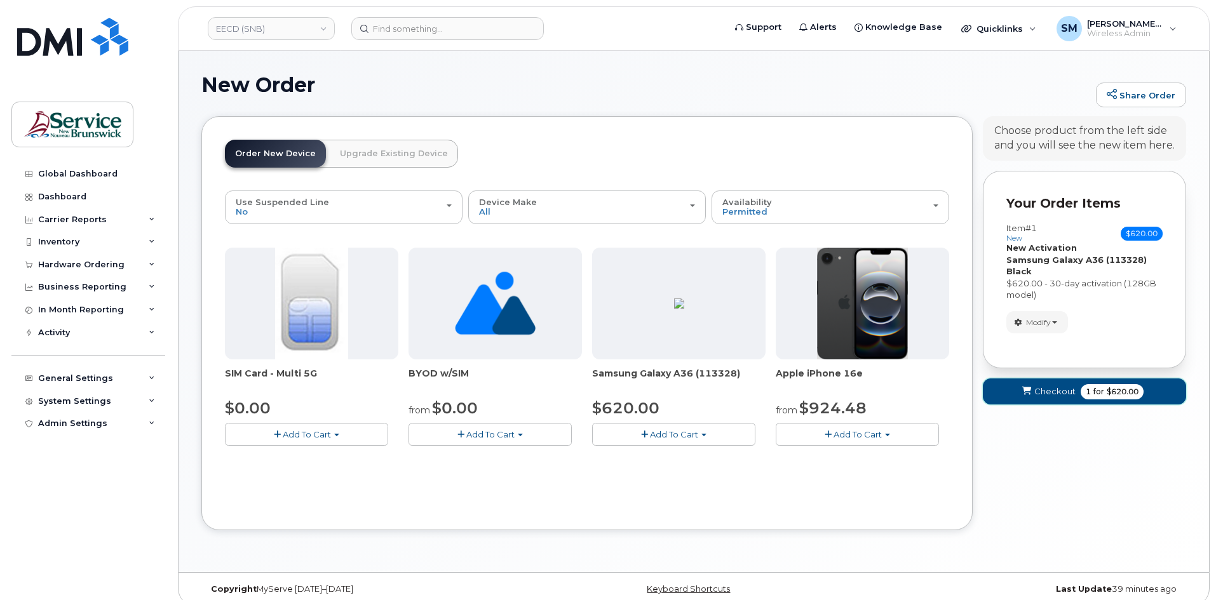
click at [1047, 386] on span "Checkout" at bounding box center [1054, 392] width 41 height 12
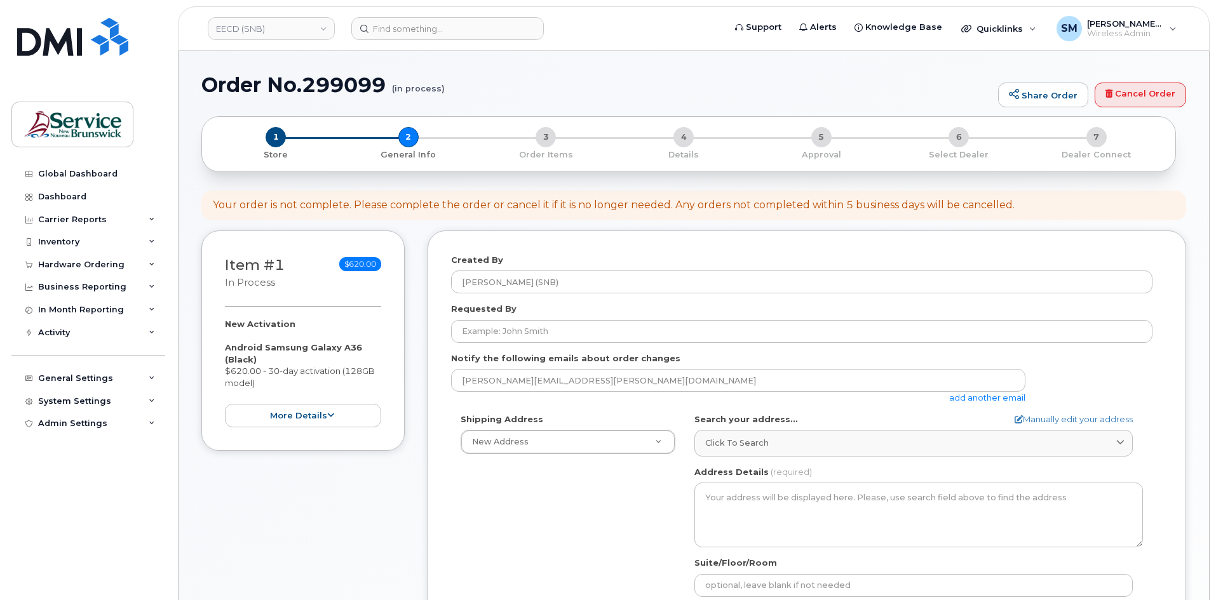
select select
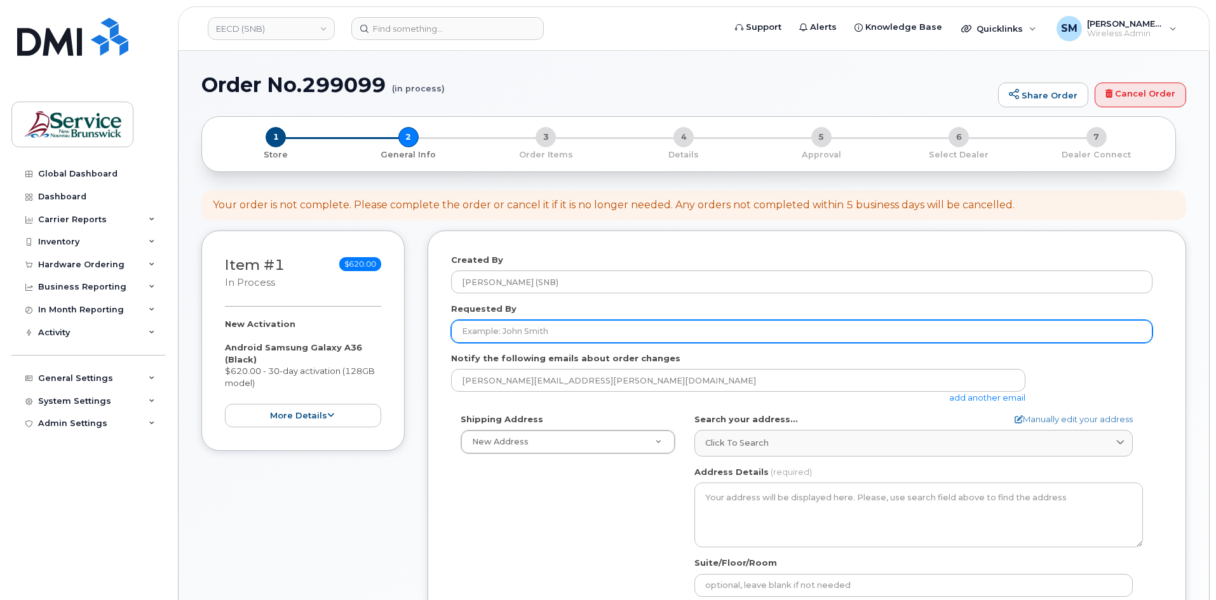
paste input "[EMAIL_ADDRESS][PERSON_NAME][DOMAIN_NAME]"
type input "[EMAIL_ADDRESS][PERSON_NAME][DOMAIN_NAME]"
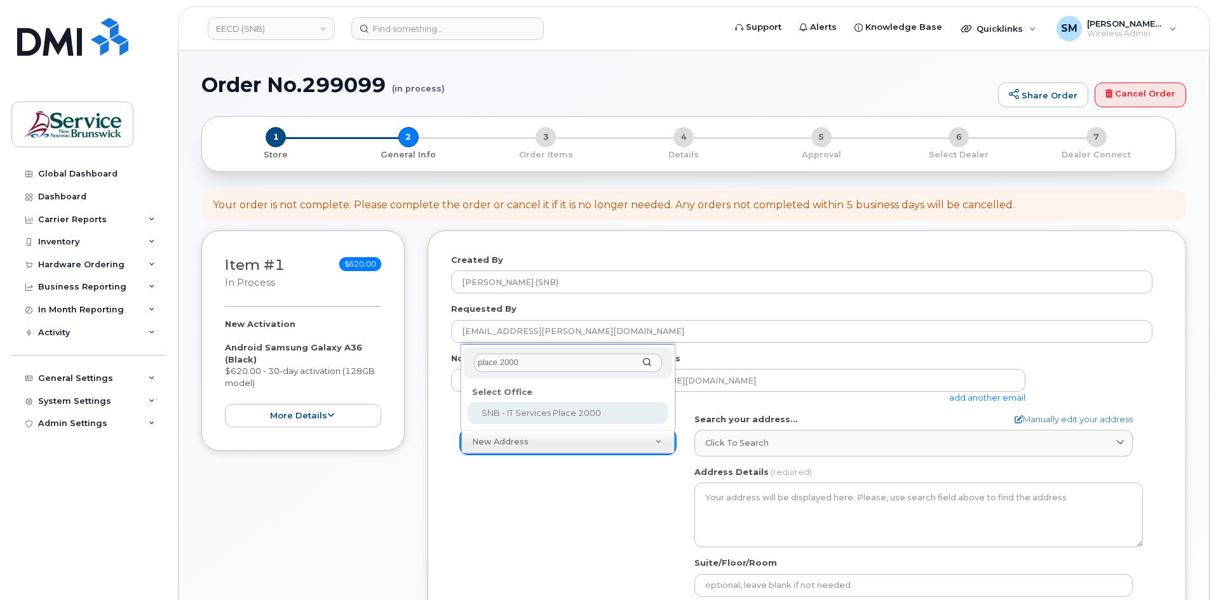
type input "place 2000"
select select
type textarea "[STREET_ADDRESS]"
type input "[PERSON_NAME]"
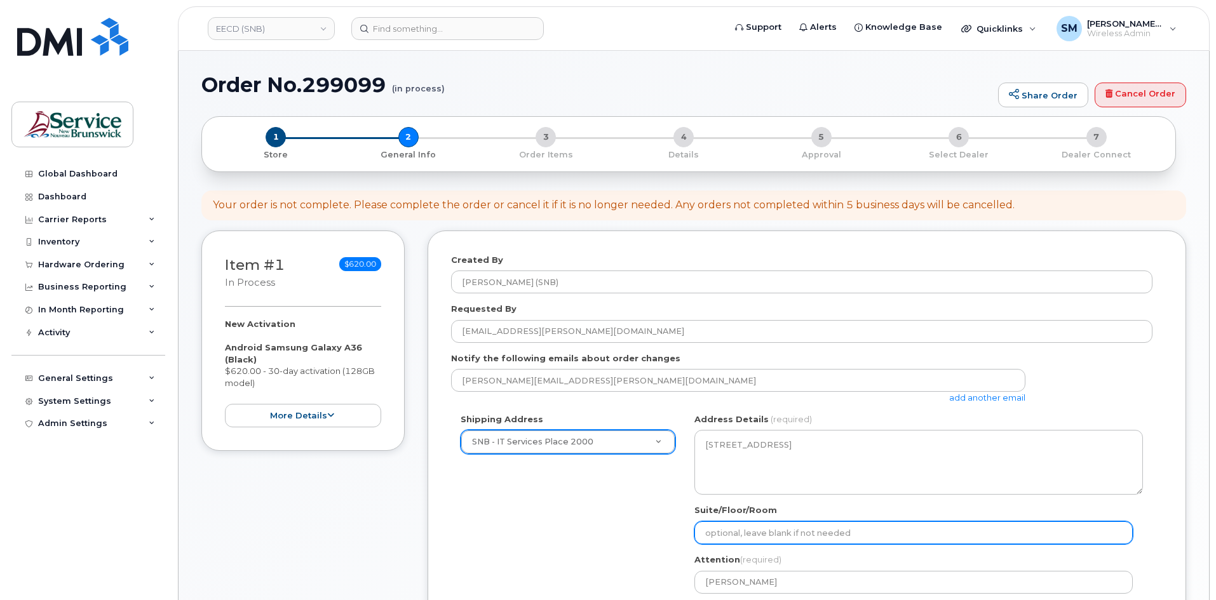
paste input "WO0000000480379"
select select
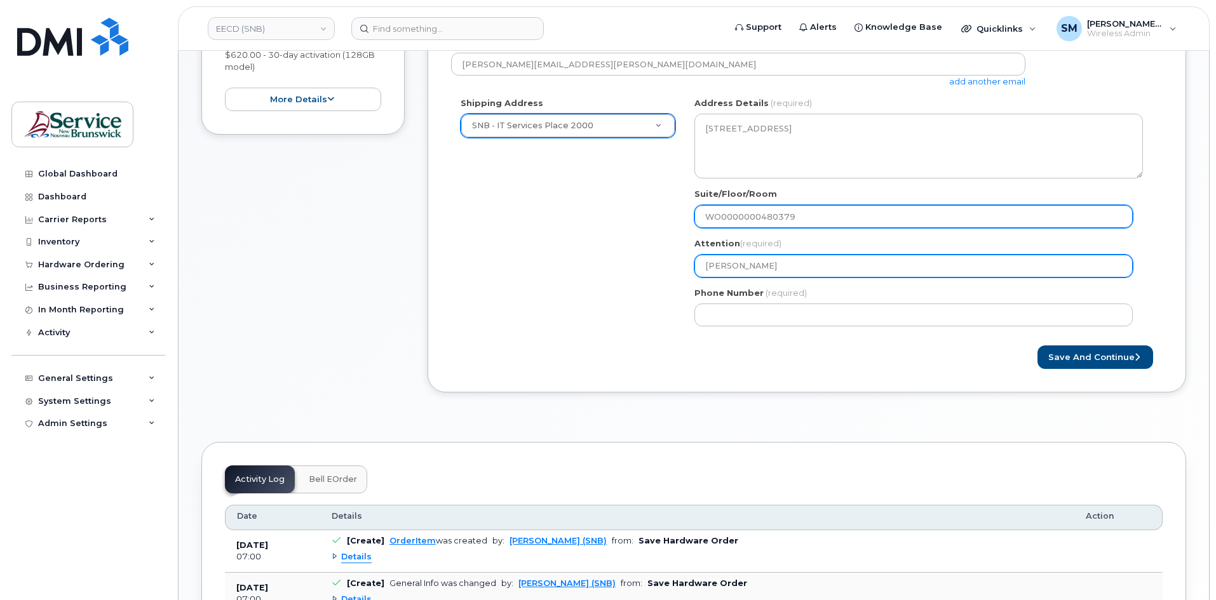
scroll to position [318, 0]
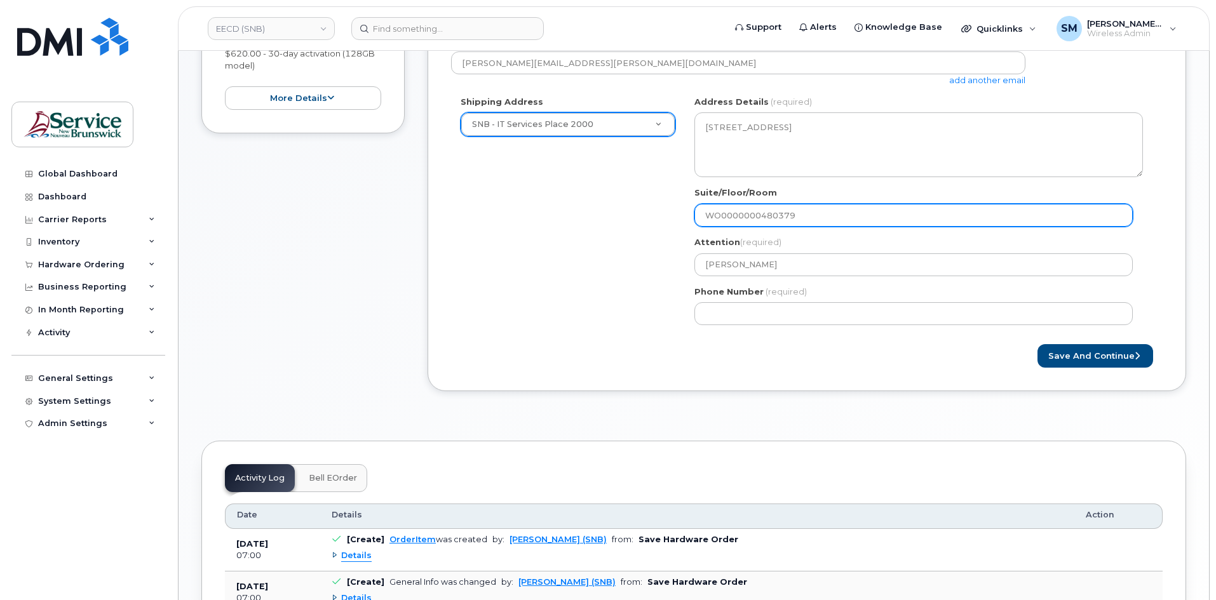
type input "WO0000000480379"
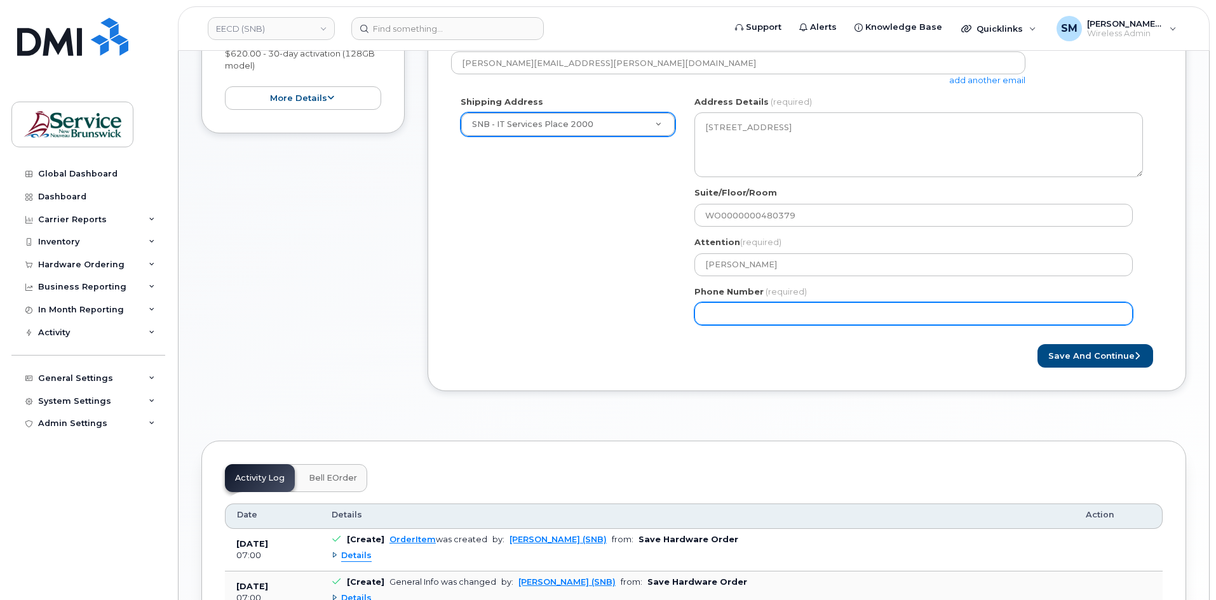
click at [814, 307] on input "Phone Number" at bounding box center [913, 313] width 438 height 23
select select
type input "506639633"
select select
type input "5066396338"
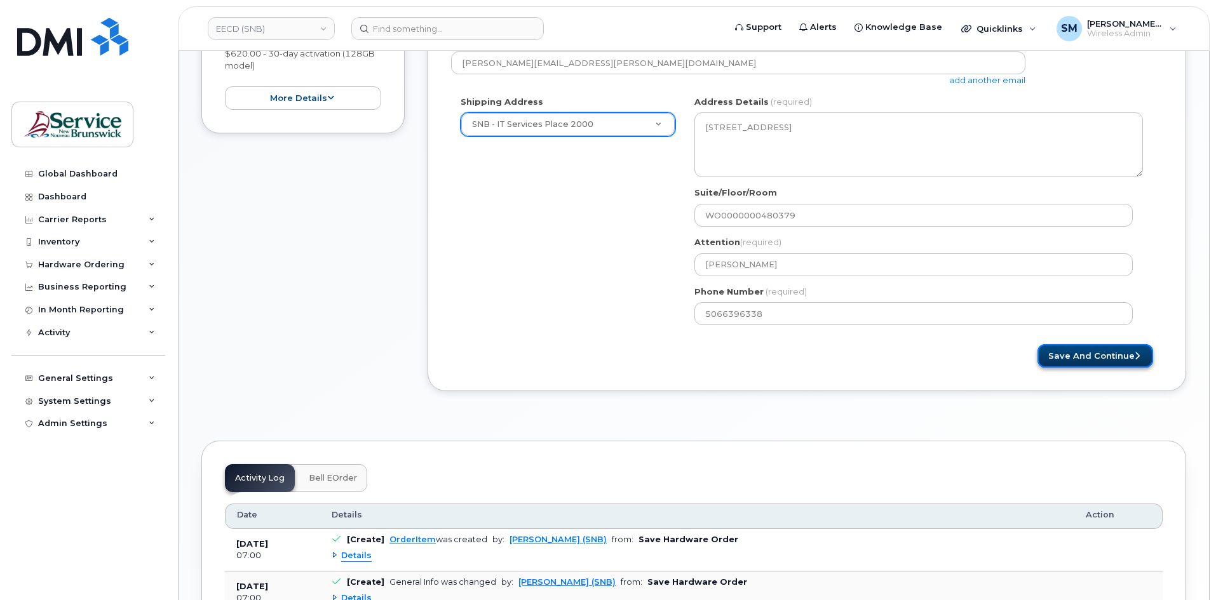
click at [1087, 363] on button "Save and Continue" at bounding box center [1095, 356] width 116 height 24
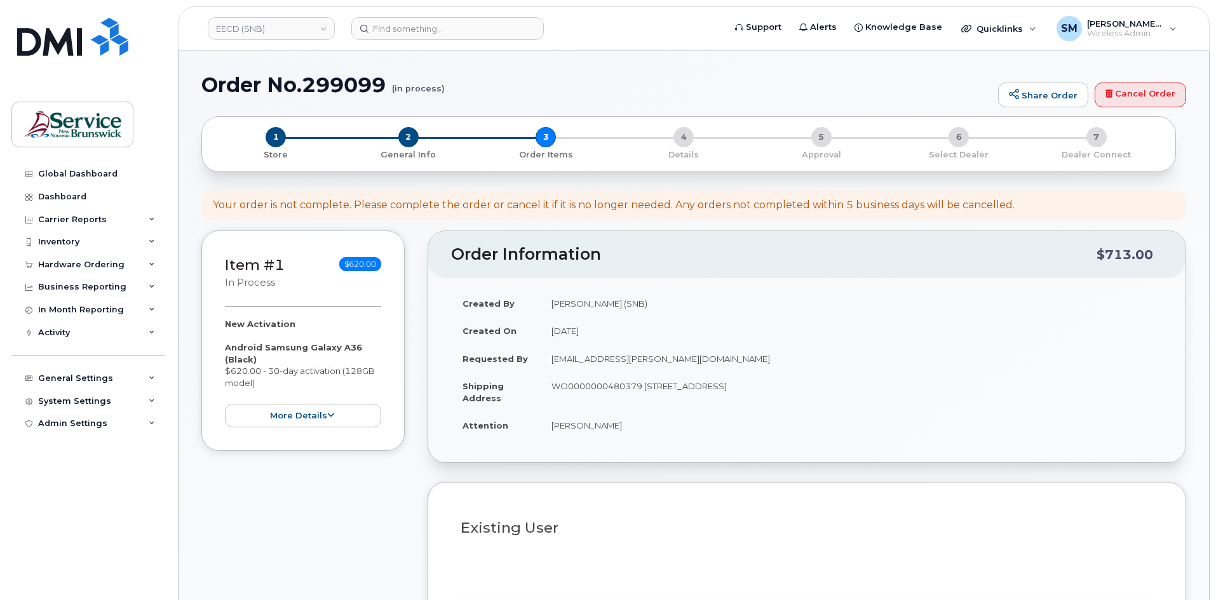
select select
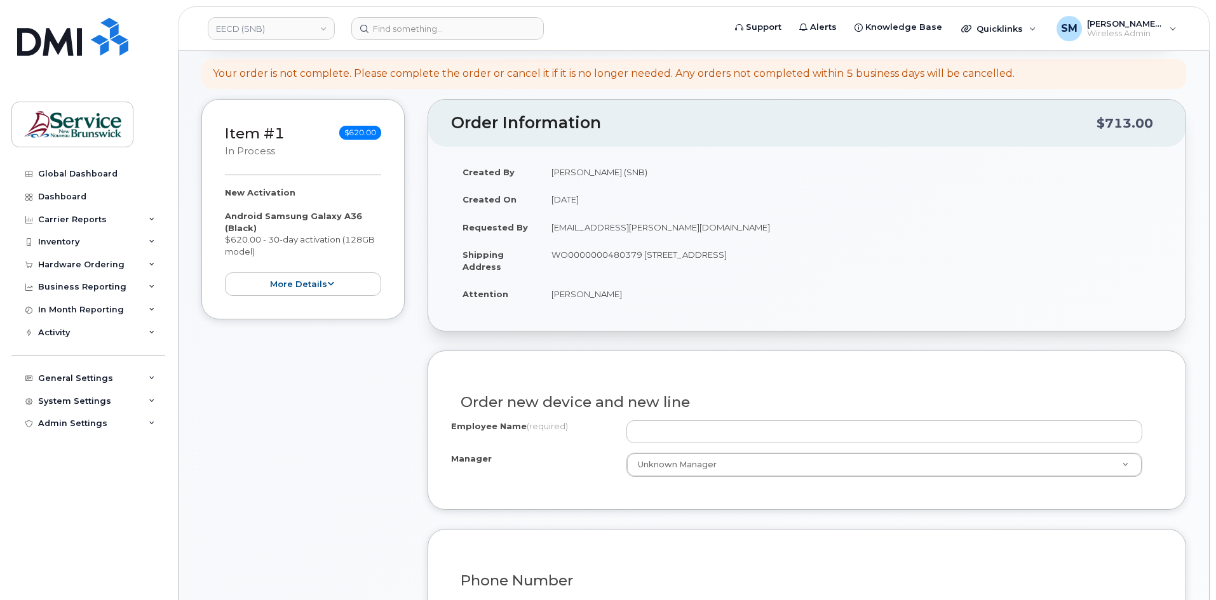
scroll to position [191, 0]
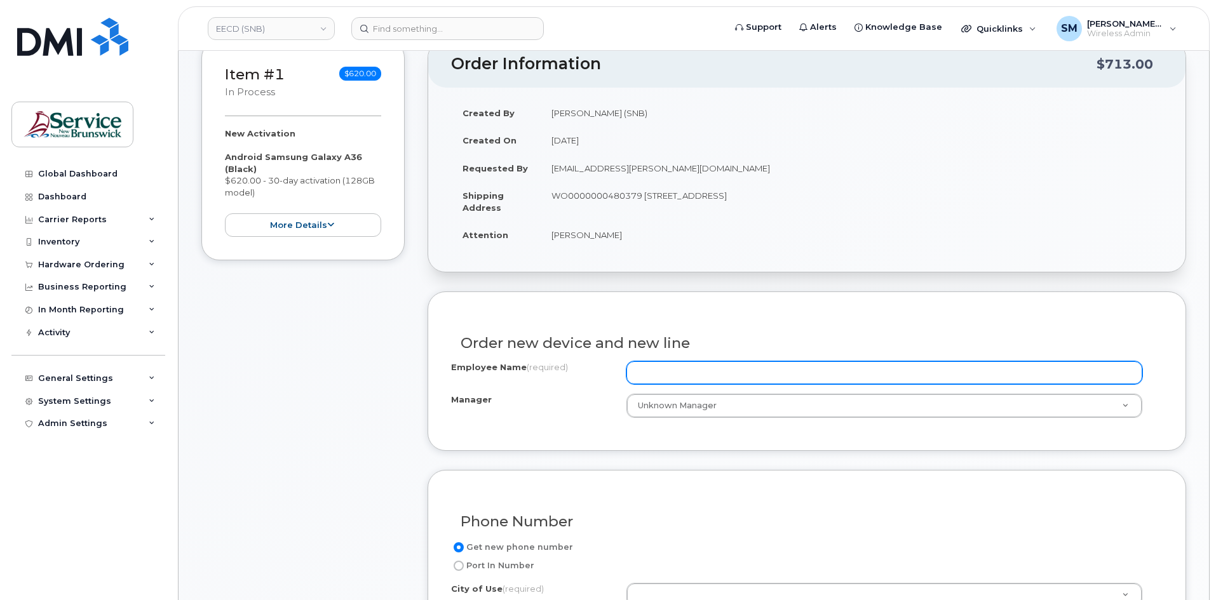
click at [743, 375] on input "Employee Name (required)" at bounding box center [884, 372] width 516 height 23
paste input "[PERSON_NAME]"
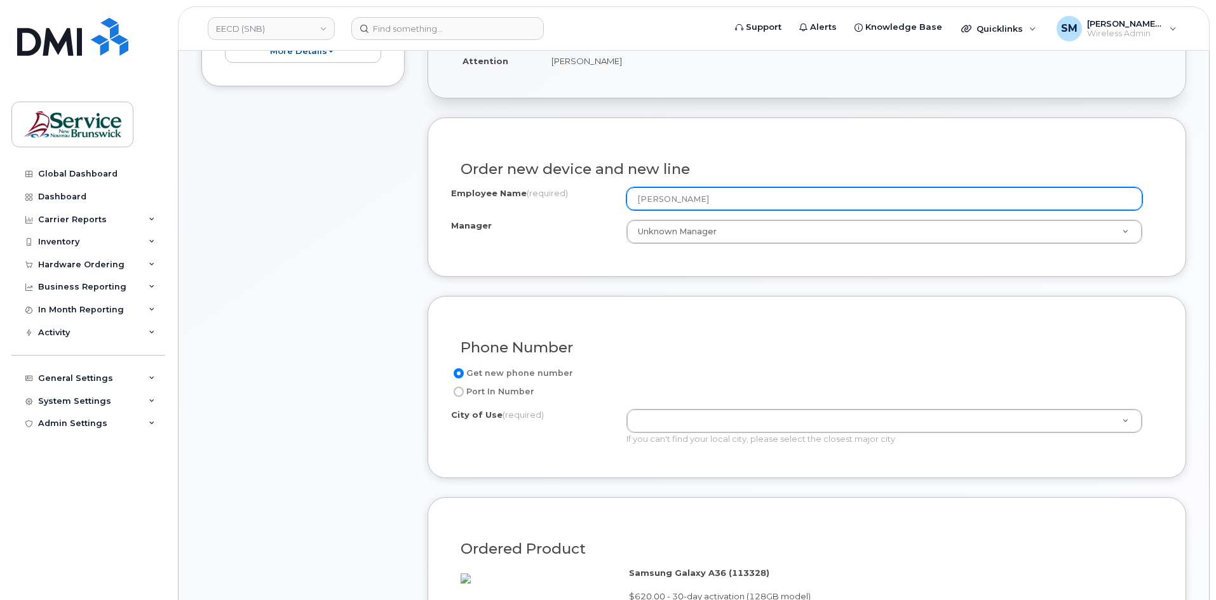
scroll to position [381, 0]
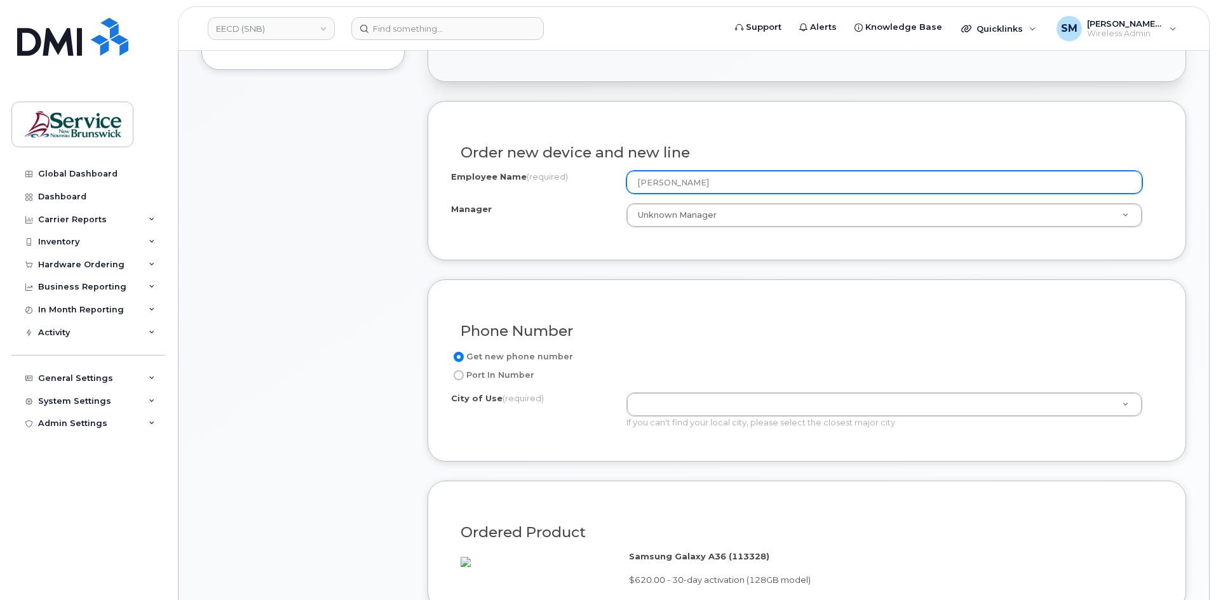
click at [640, 184] on input "[PERSON_NAME]" at bounding box center [884, 182] width 516 height 23
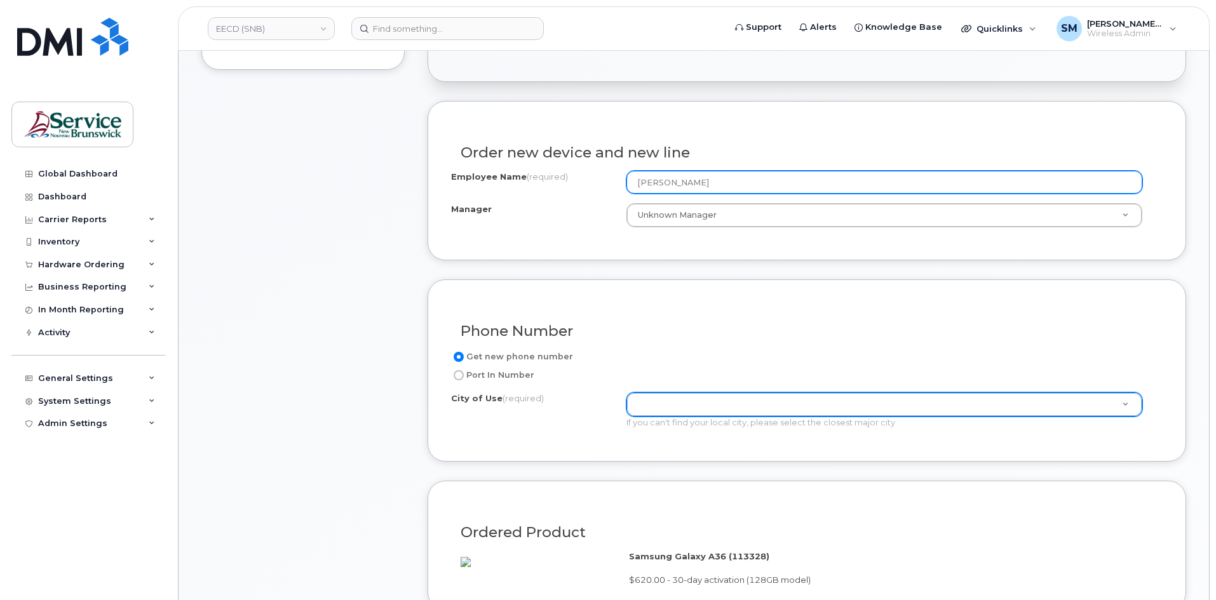
type input "[PERSON_NAME]"
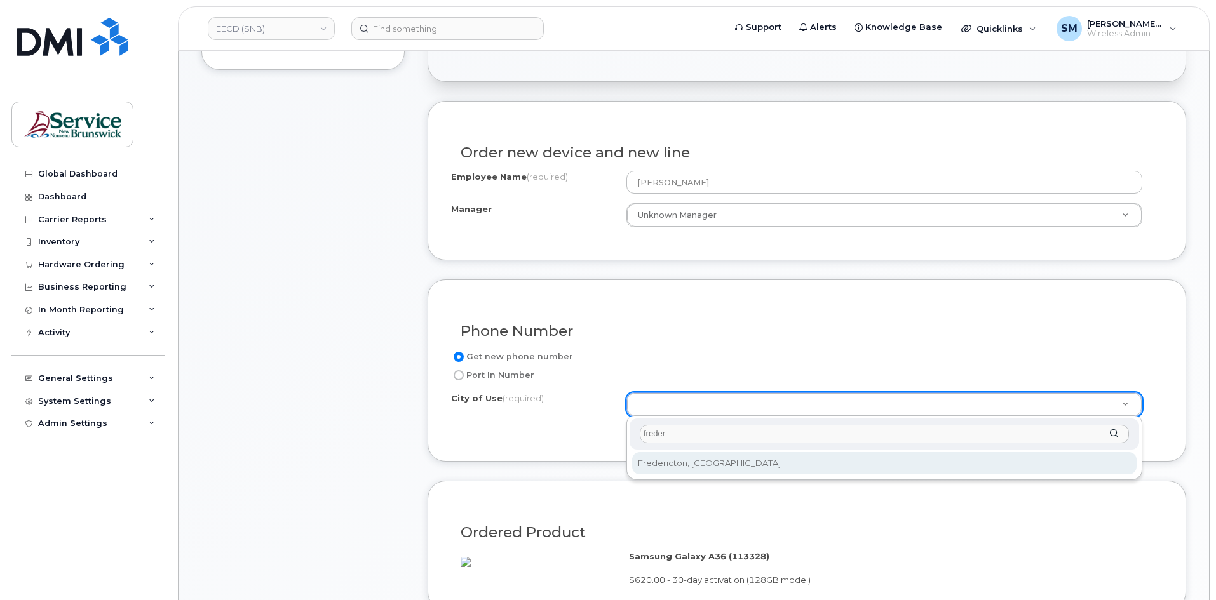
type input "freder"
type input "1578"
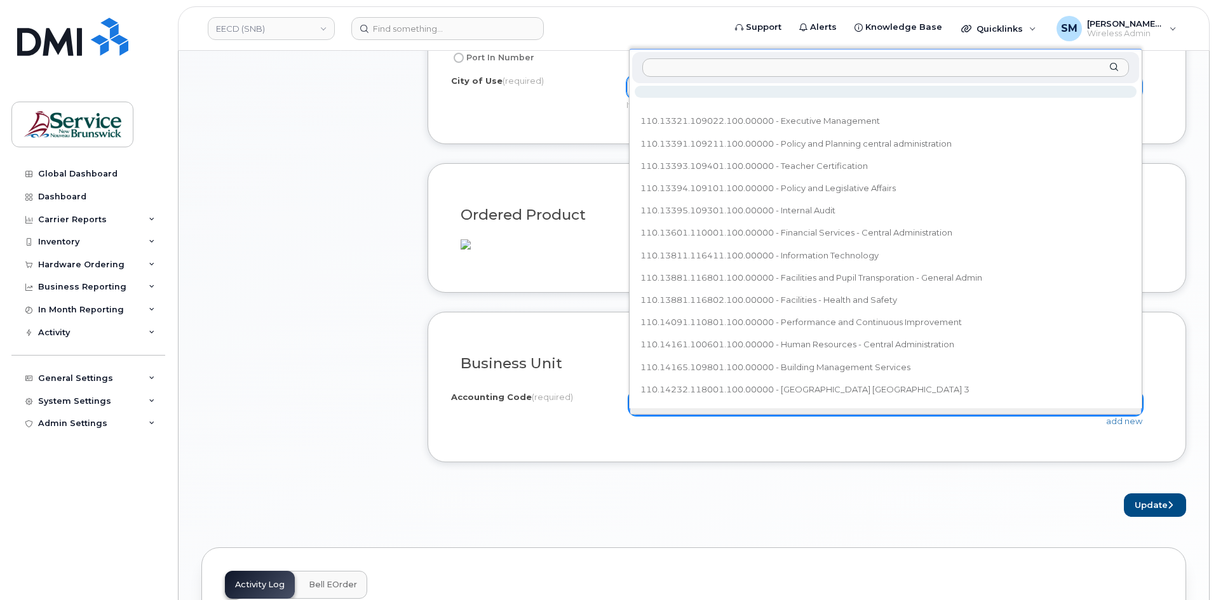
scroll to position [14, 0]
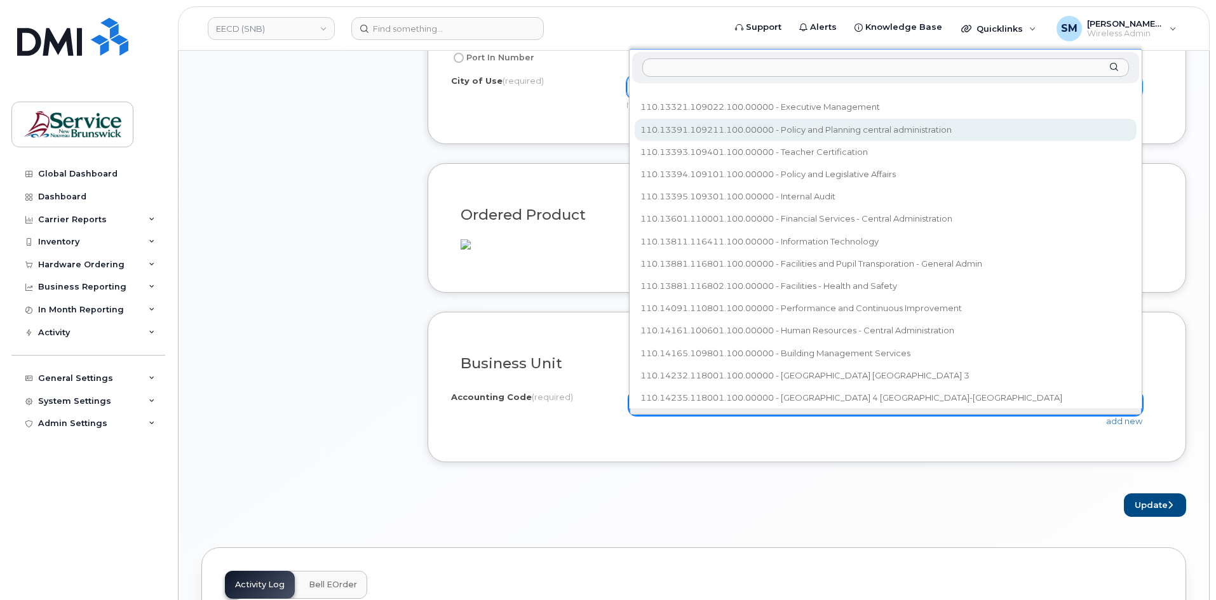
click at [715, 62] on input "text" at bounding box center [885, 67] width 487 height 18
type input "20.2020.2002.4866.pppp.0000.p23401"
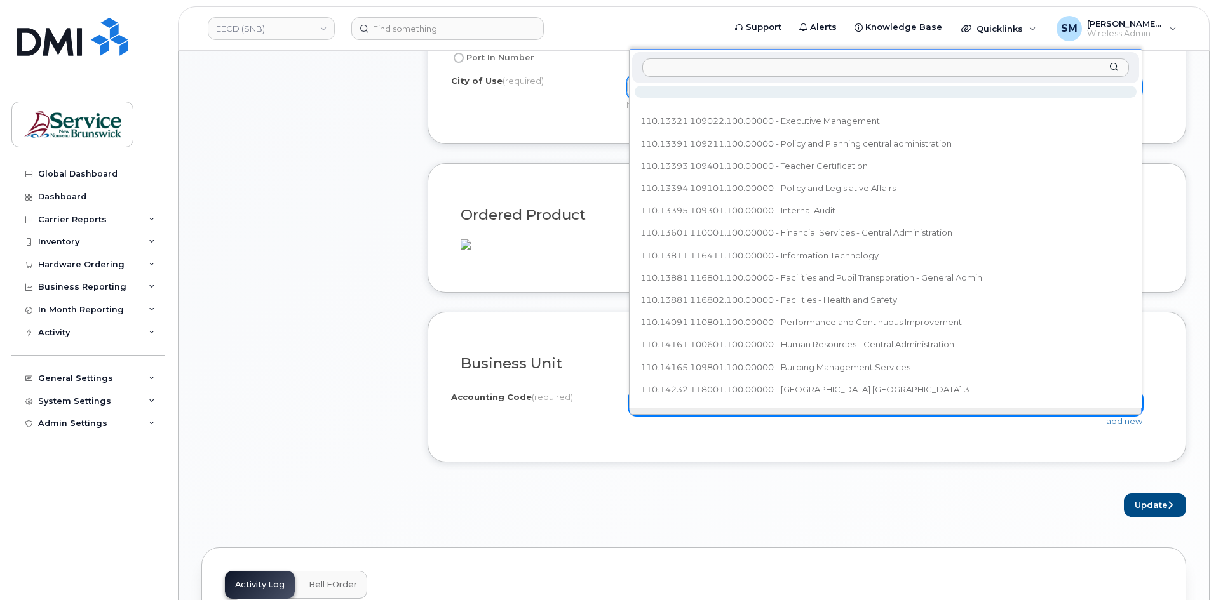
paste input "20.2020.2002.4866.pppp.0000.p23401"
type input "20.2020.2002.4866.pppp.0000.p23401"
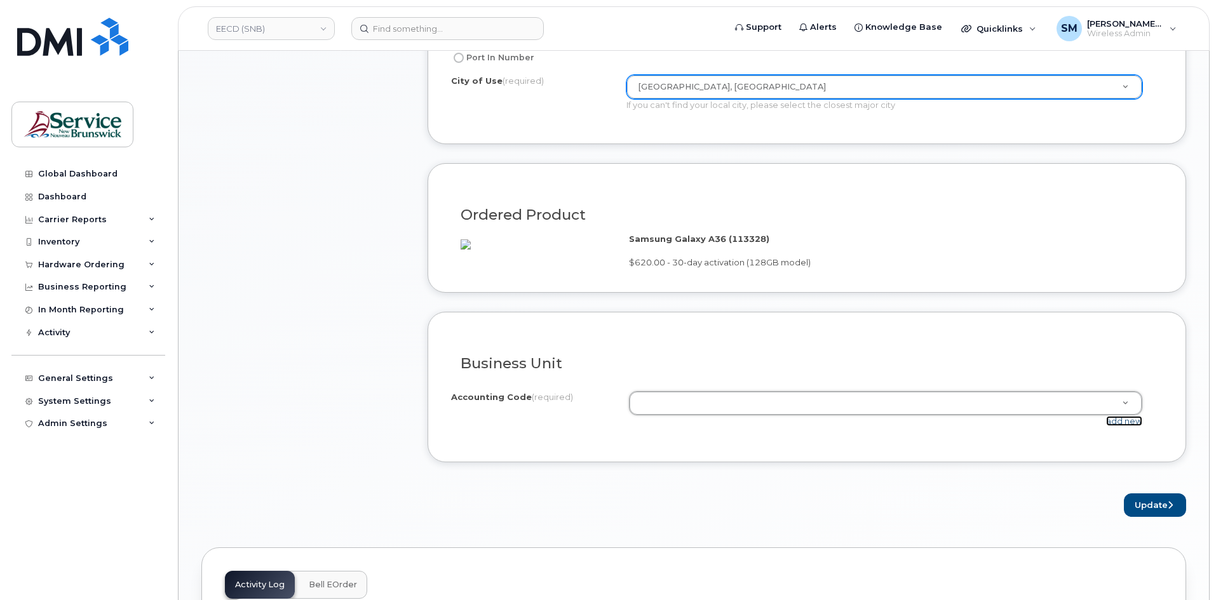
click at [1122, 426] on link "add new" at bounding box center [1124, 421] width 36 height 10
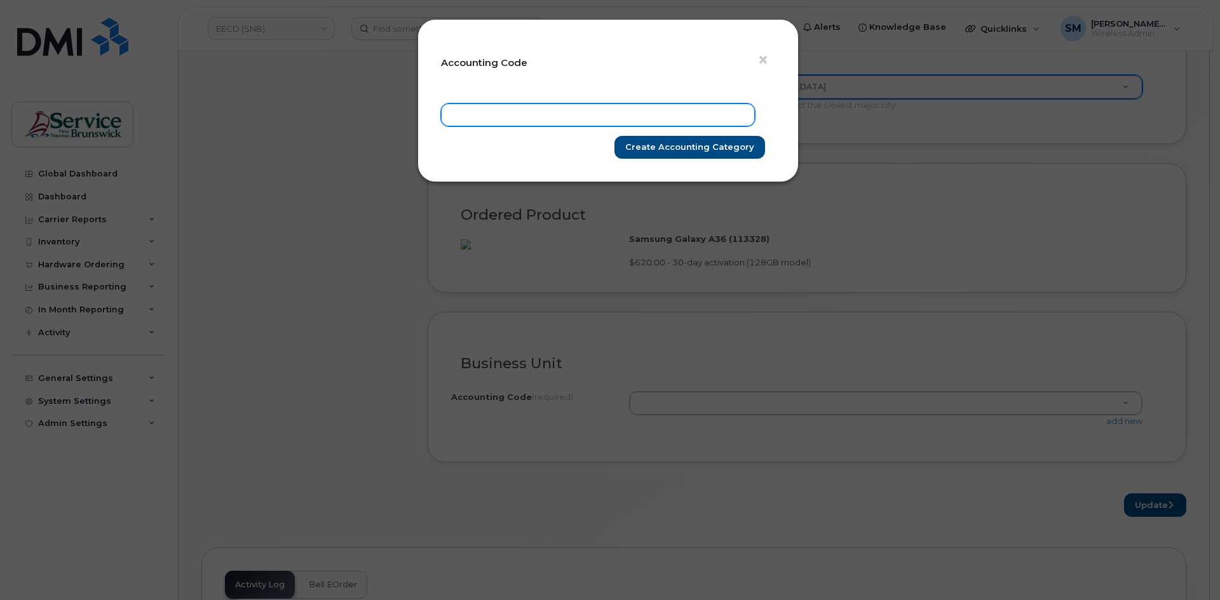
click at [499, 105] on input "text" at bounding box center [598, 115] width 314 height 23
paste input "20.2020.2002.4866.pppp.0000.p23401"
type input "20.2020.2002.4866.pppp.0000.p23401"
click at [745, 158] on input "Create Accounting category" at bounding box center [689, 148] width 151 height 24
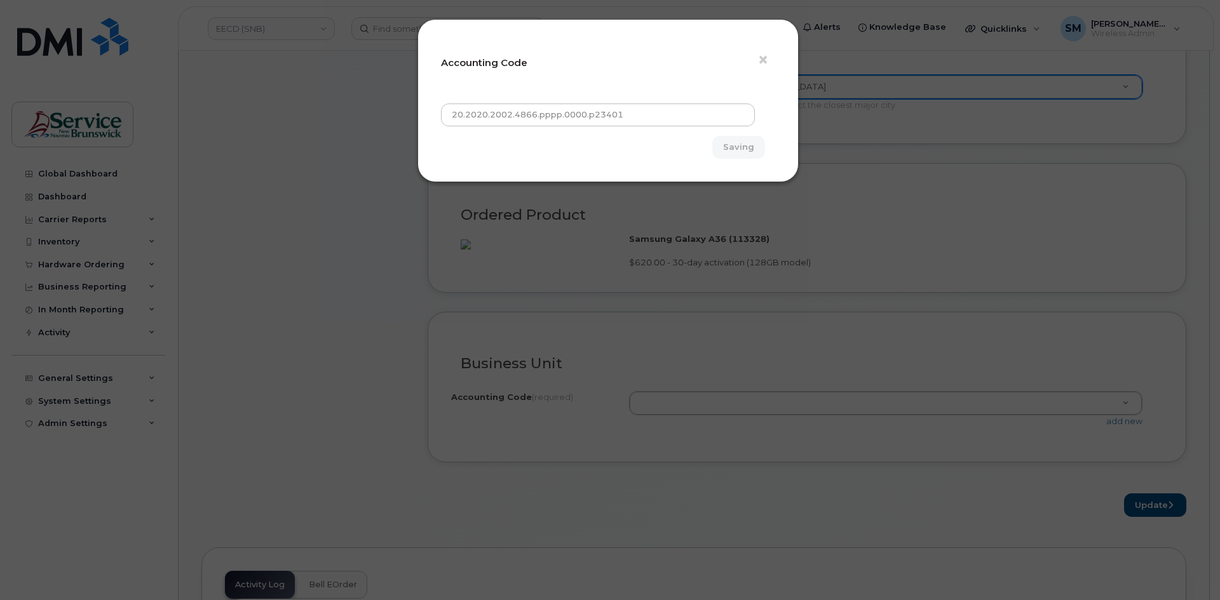
type input "Create Accounting category"
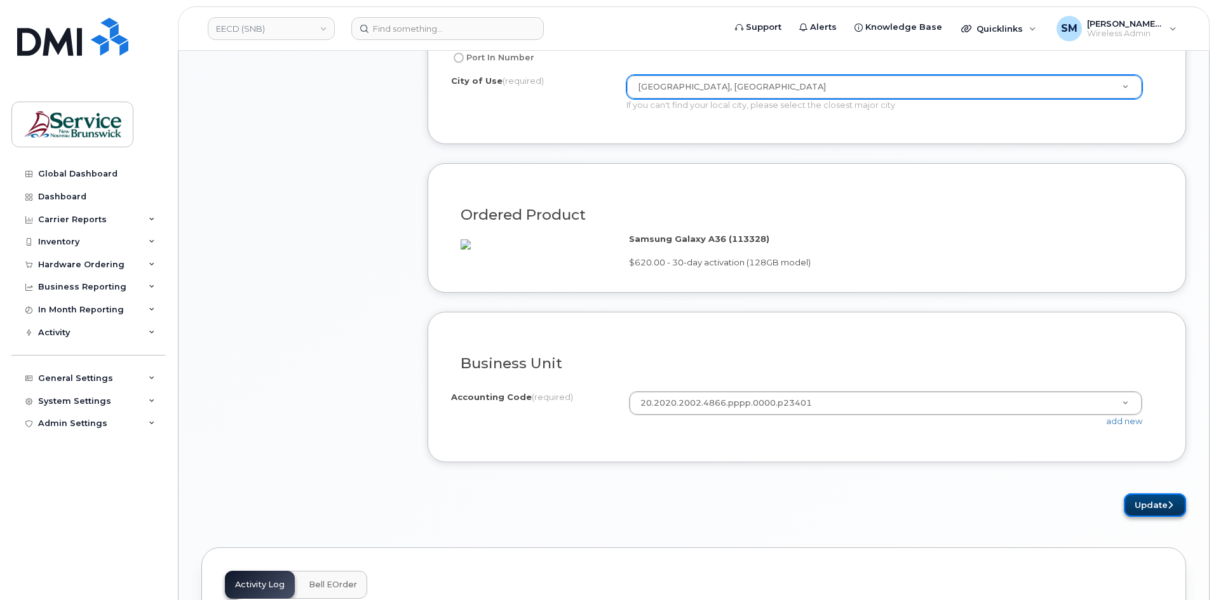
click at [1169, 509] on icon "submit" at bounding box center [1169, 505] width 5 height 8
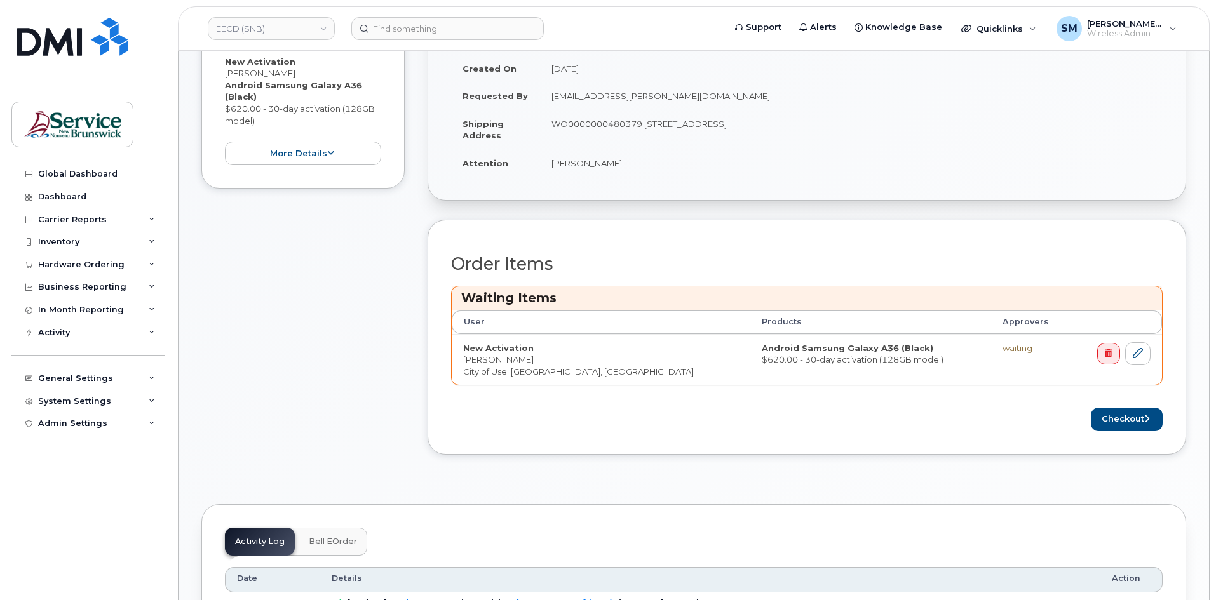
scroll to position [318, 0]
click at [1101, 419] on button "Checkout" at bounding box center [1127, 419] width 72 height 24
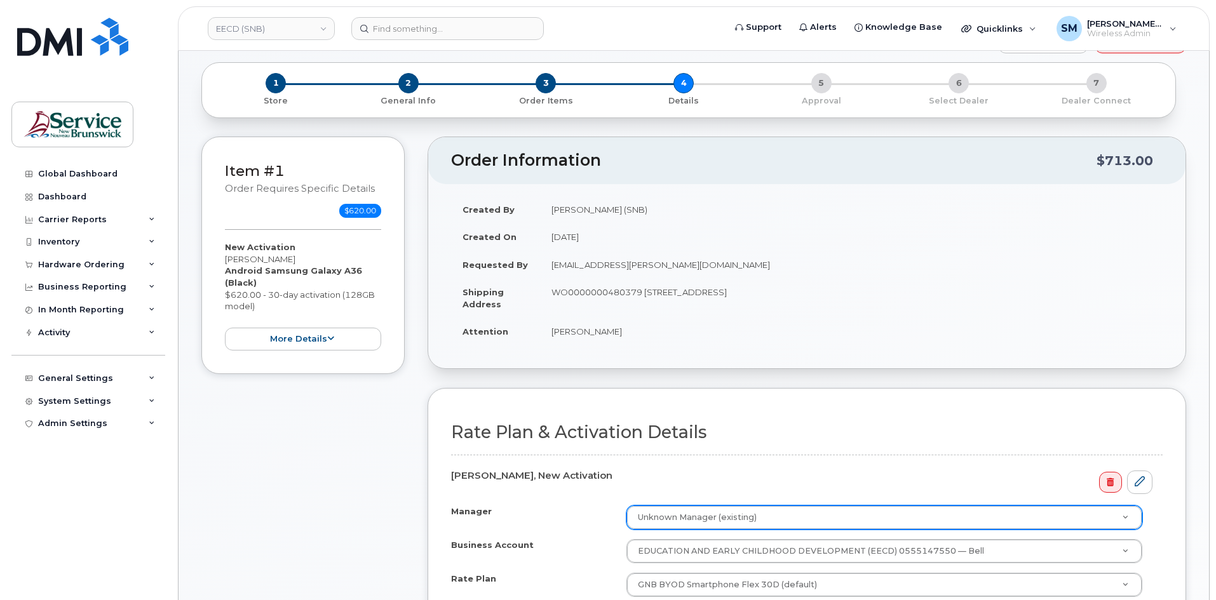
scroll to position [191, 0]
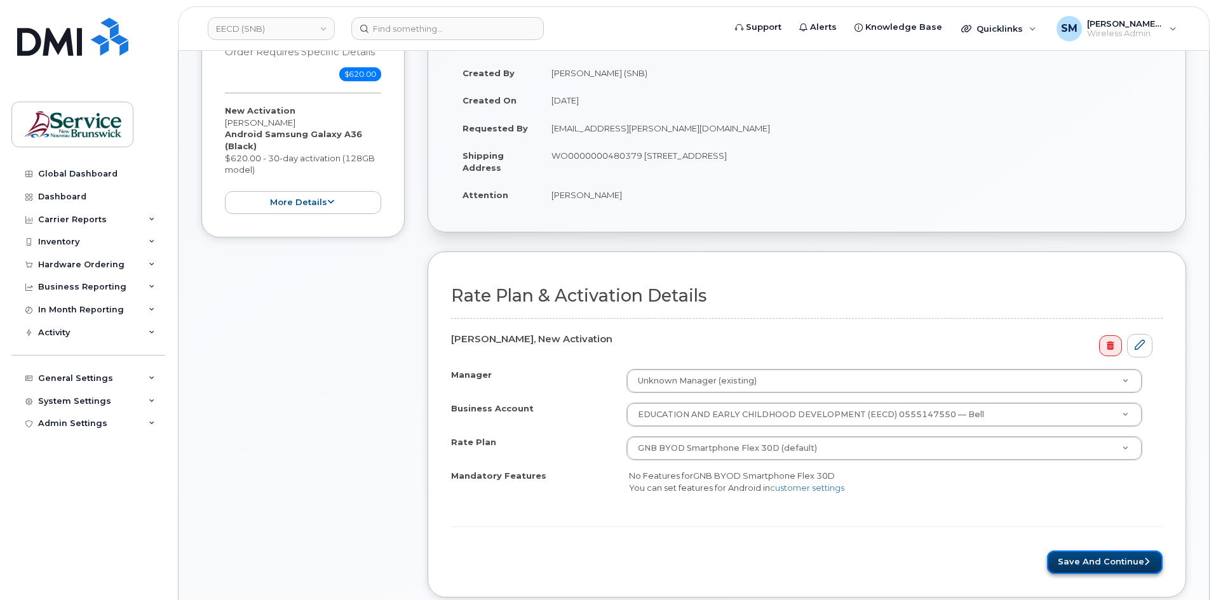
click at [1120, 561] on button "Save and Continue" at bounding box center [1105, 563] width 116 height 24
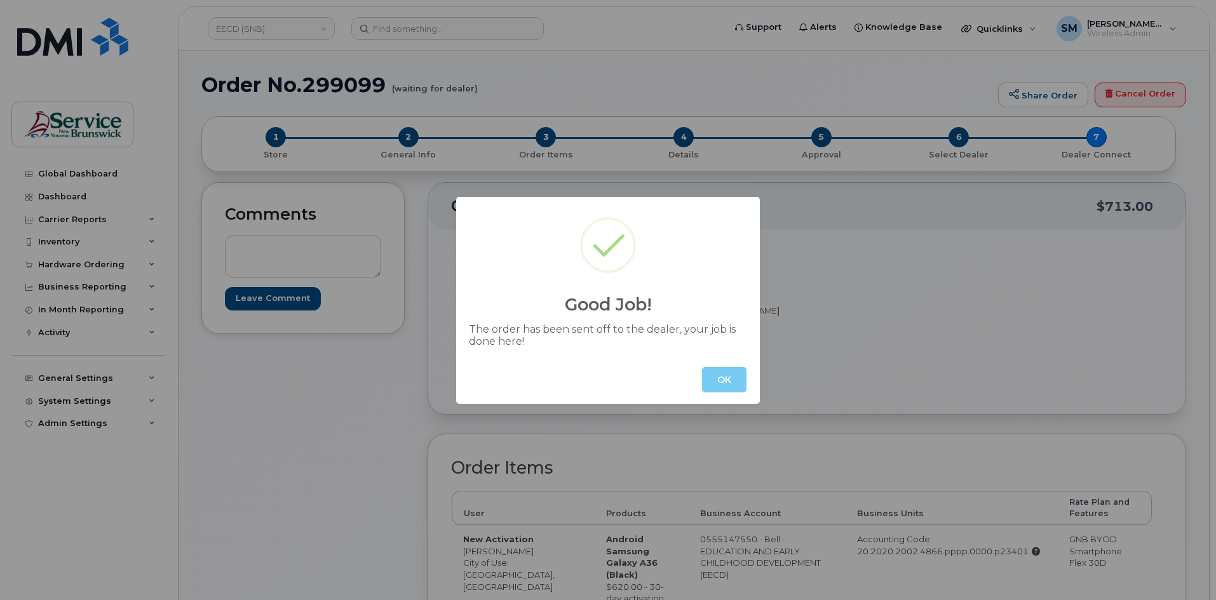
click at [711, 368] on button "OK" at bounding box center [724, 379] width 44 height 25
